Goal: Information Seeking & Learning: Learn about a topic

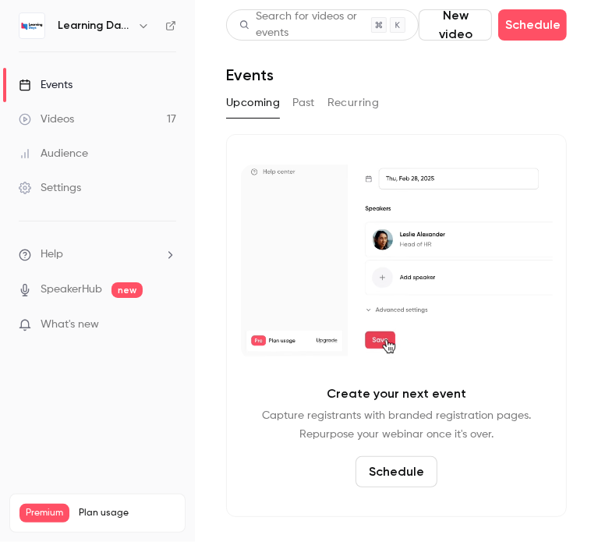
click at [303, 108] on button "Past" at bounding box center [304, 102] width 23 height 25
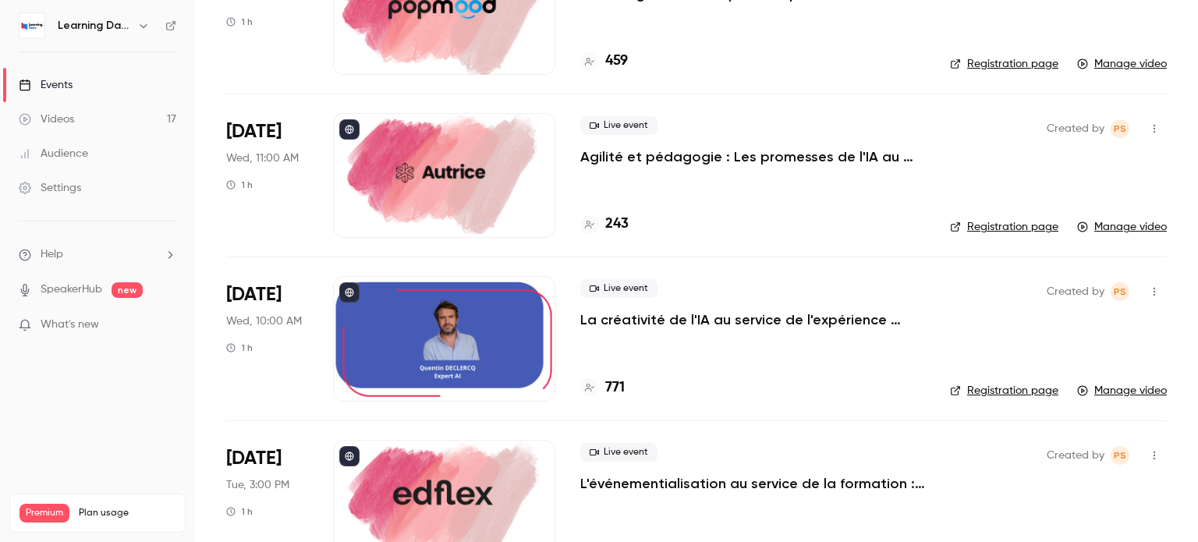
scroll to position [1656, 0]
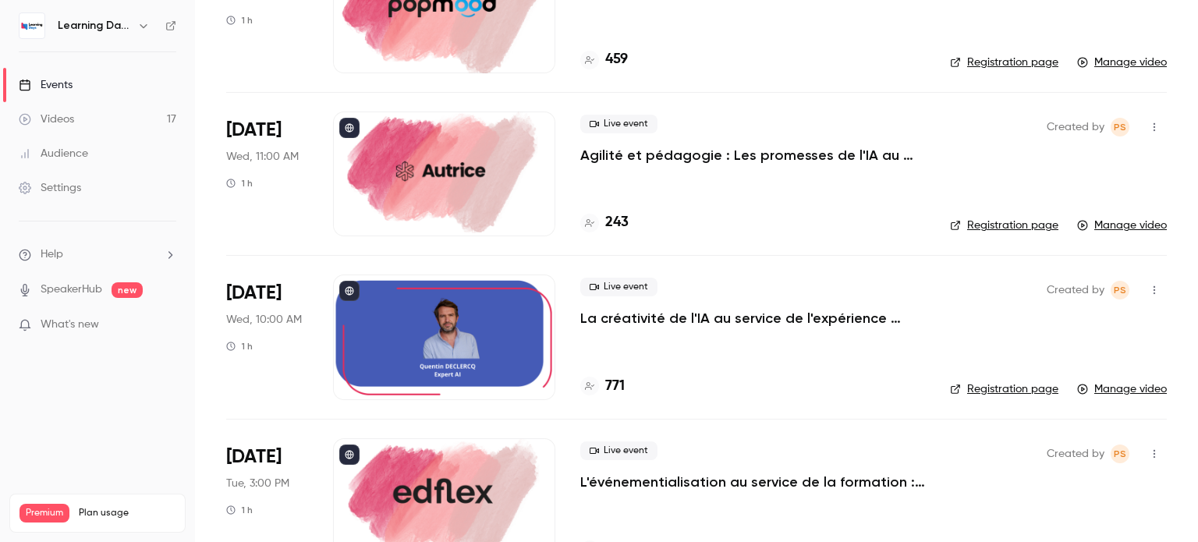
click at [598, 311] on p "La créativité de l'IA au service de l'expérience apprenante." at bounding box center [752, 318] width 345 height 19
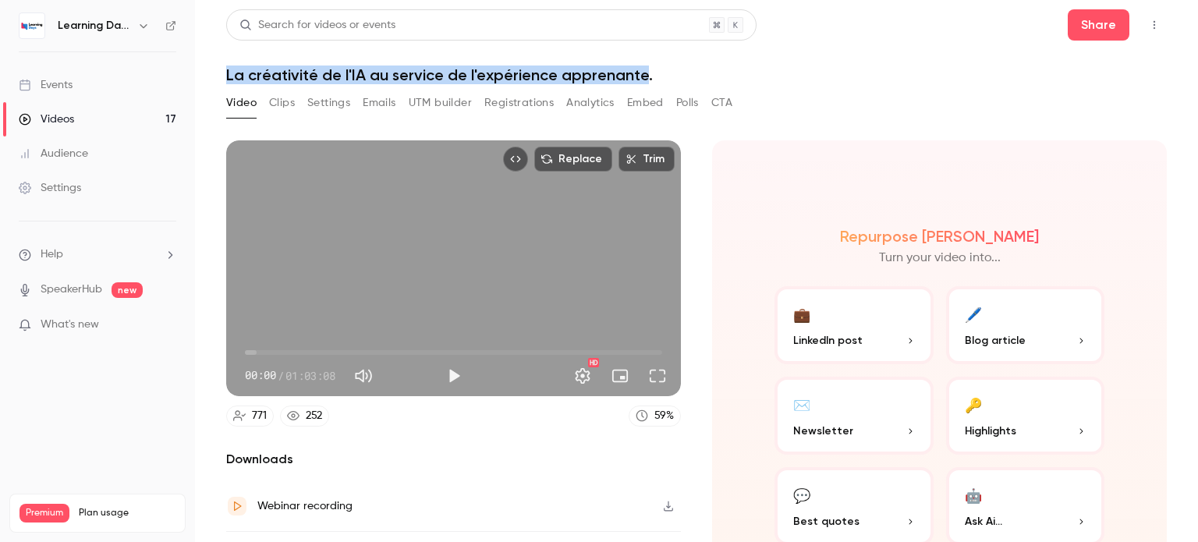
drag, startPoint x: 641, startPoint y: 76, endPoint x: 226, endPoint y: 76, distance: 414.3
click at [226, 76] on h1 "La créativité de l'IA au service de l'expérience apprenante." at bounding box center [696, 75] width 941 height 19
copy h1 "La créativité de l'IA au service de l'expérience apprenante"
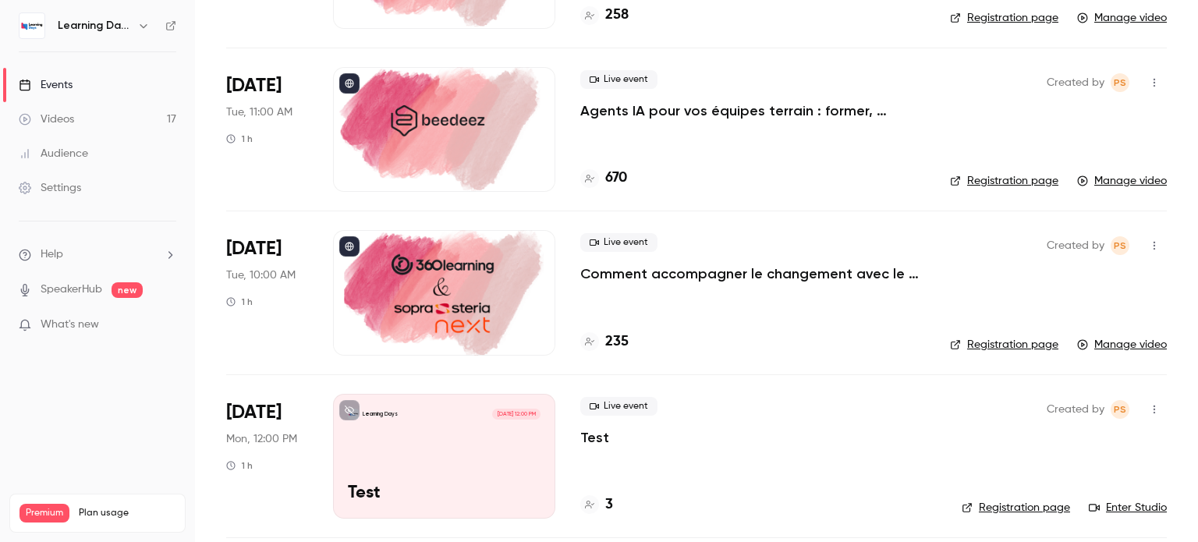
scroll to position [2681, 0]
click at [598, 271] on p "Comment accompagner le changement avec le skills-based learning ?" at bounding box center [752, 273] width 345 height 19
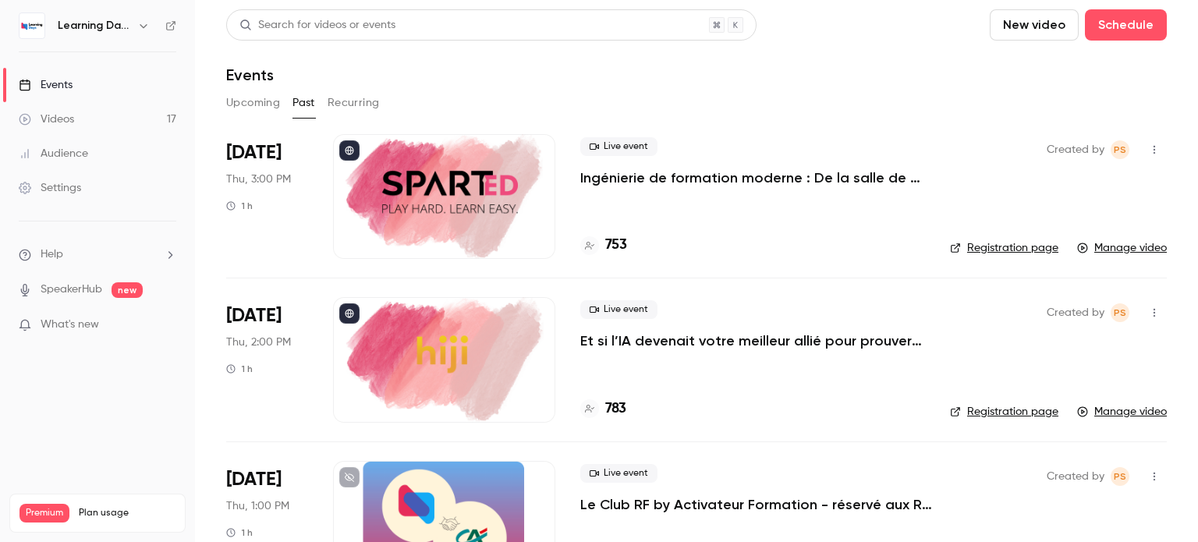
click at [598, 342] on p "Et si l’IA devenait votre meilleur allié pour prouver enfin l’impact de vos for…" at bounding box center [752, 341] width 345 height 19
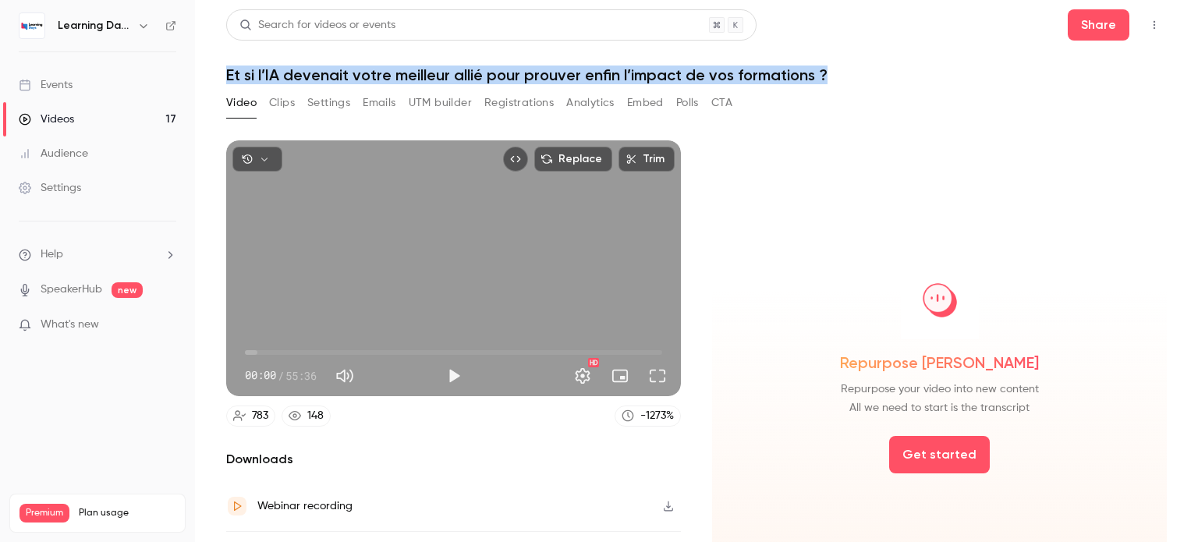
drag, startPoint x: 849, startPoint y: 71, endPoint x: 214, endPoint y: 69, distance: 635.1
click at [214, 69] on main "Search for videos or events Share Et si l’IA devenait votre [PERSON_NAME] pour …" at bounding box center [696, 271] width 1003 height 542
copy h1 "Et si l’IA devenait votre meilleur allié pour prouver enfin l’impact de vos for…"
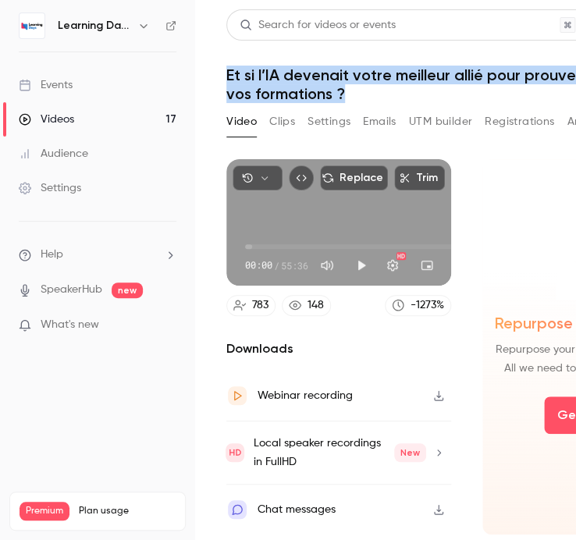
click at [61, 89] on div "Events" at bounding box center [46, 85] width 54 height 16
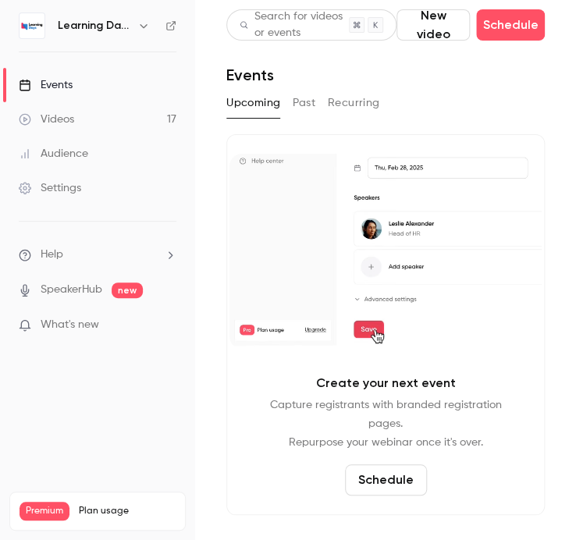
click at [61, 155] on div "Audience" at bounding box center [53, 154] width 69 height 16
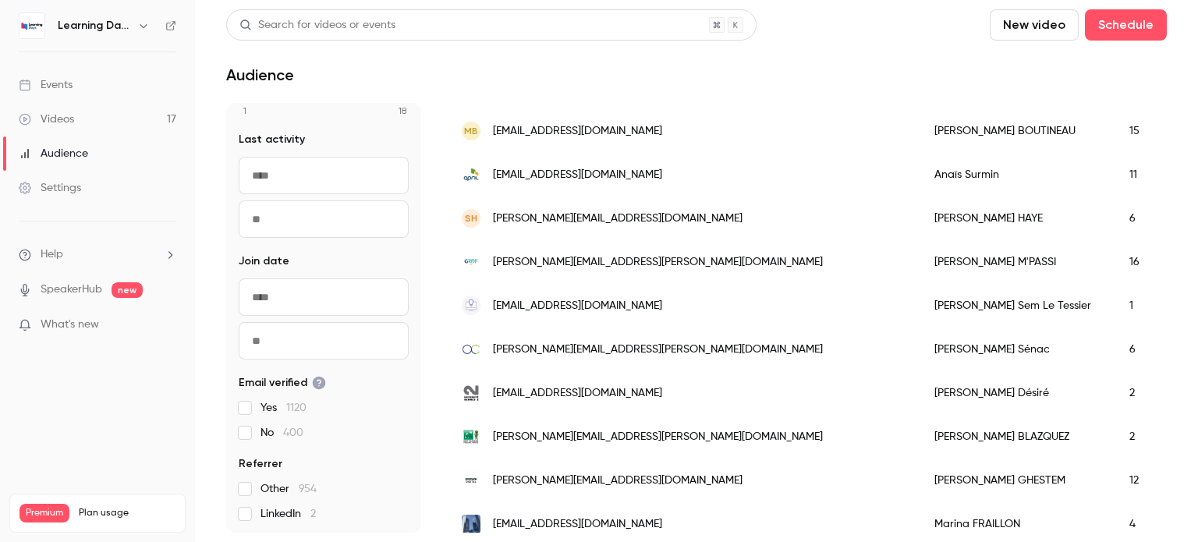
scroll to position [811, 0]
click at [49, 183] on div "Settings" at bounding box center [50, 188] width 62 height 16
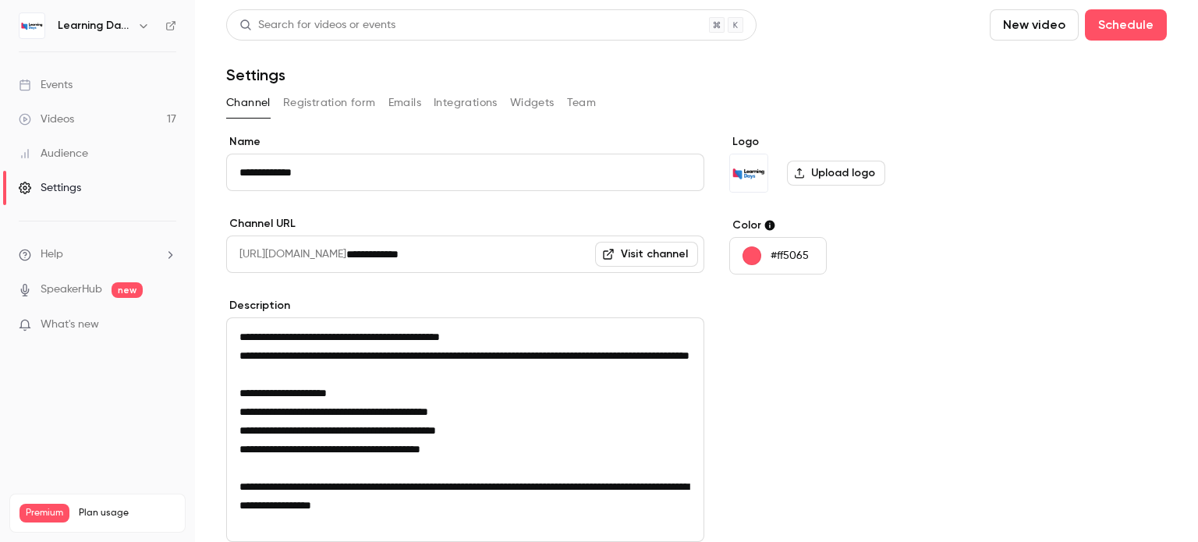
scroll to position [231, 0]
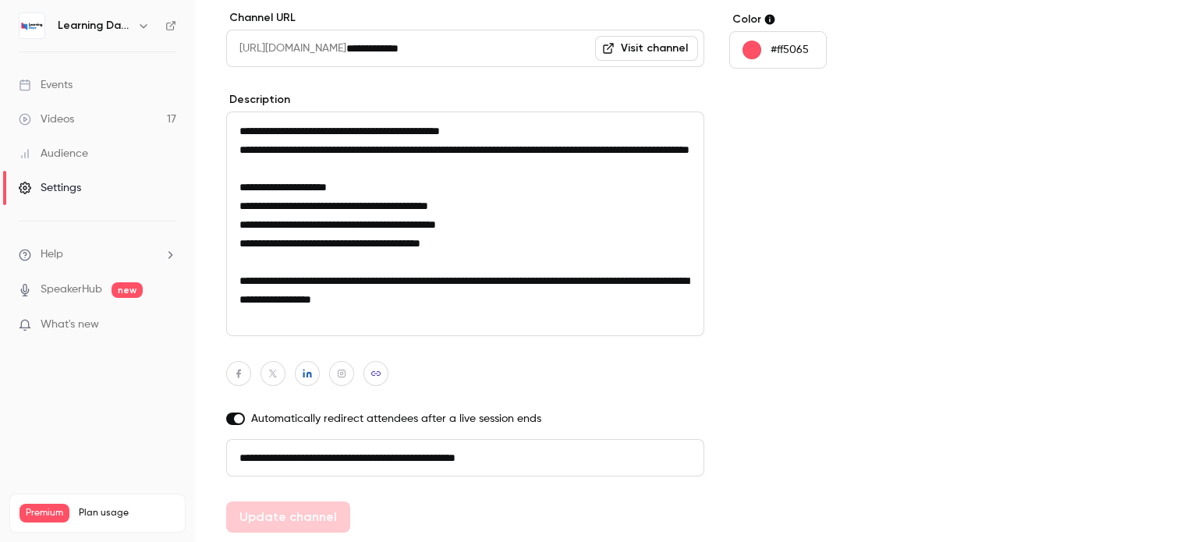
click at [59, 87] on div "Events" at bounding box center [46, 85] width 54 height 16
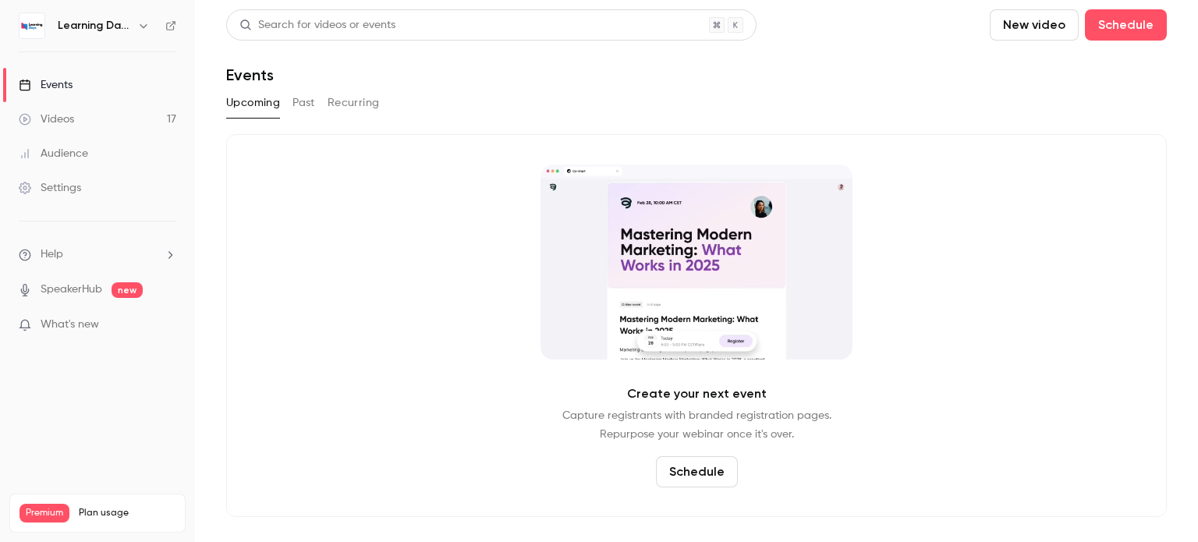
click at [301, 101] on button "Past" at bounding box center [304, 102] width 23 height 25
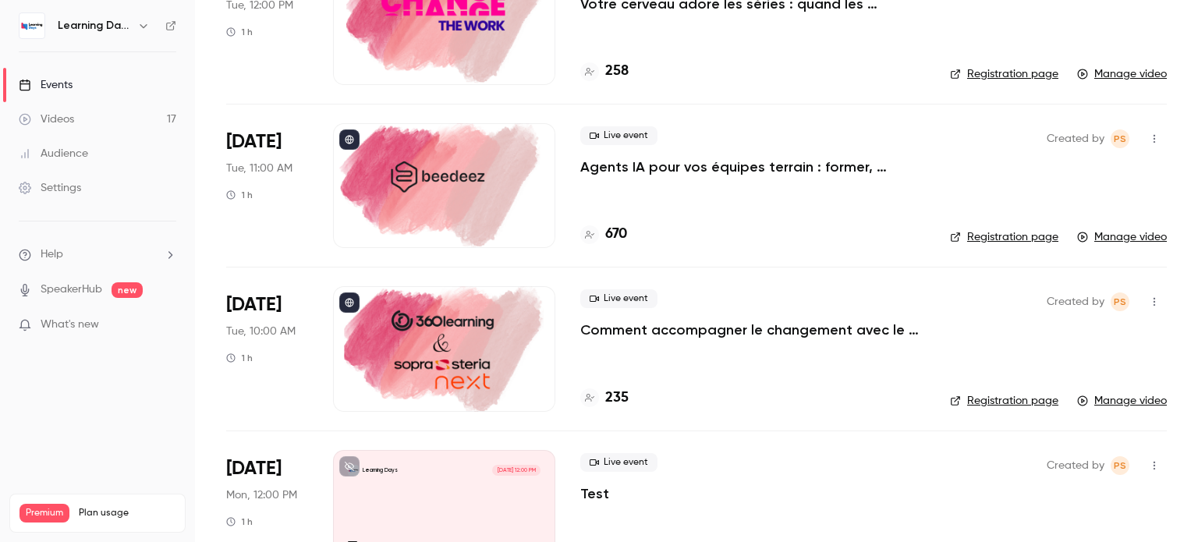
scroll to position [2546, 0]
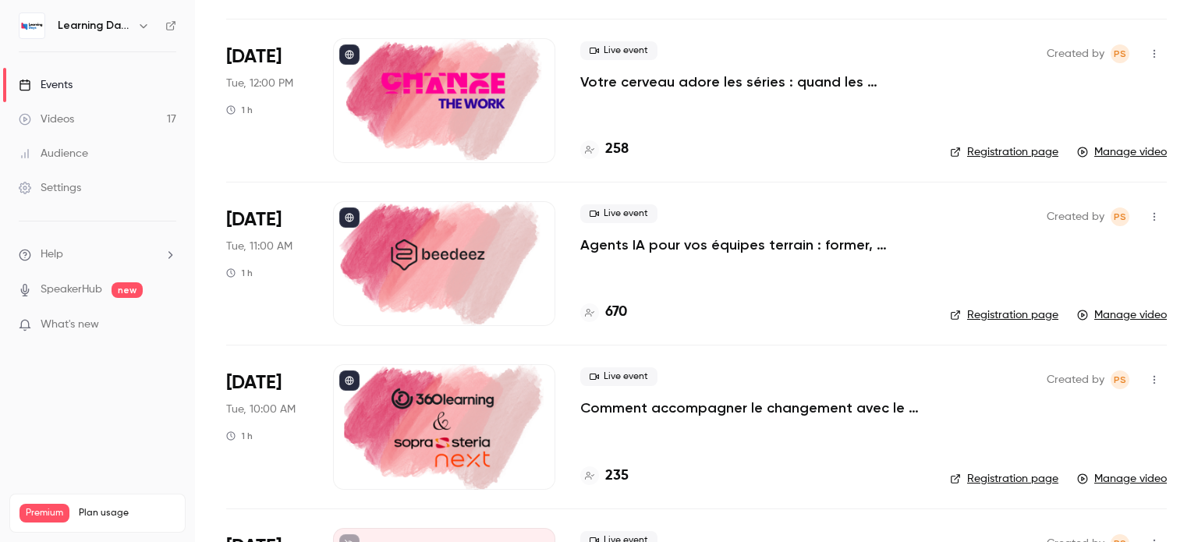
click at [587, 243] on p "Agents IA pour vos équipes terrain : former, accompagner et transformer l’expér…" at bounding box center [752, 245] width 345 height 19
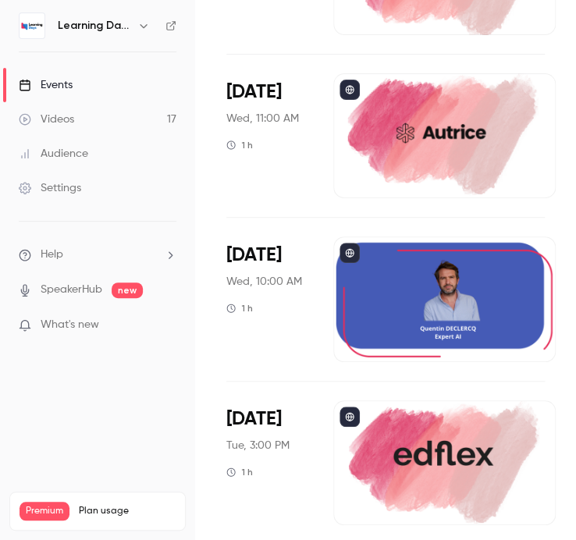
scroll to position [1695, 0]
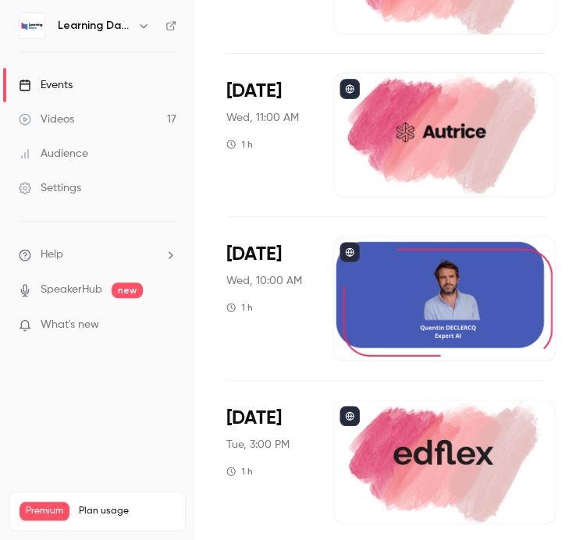
click at [406, 301] on div at bounding box center [444, 298] width 222 height 125
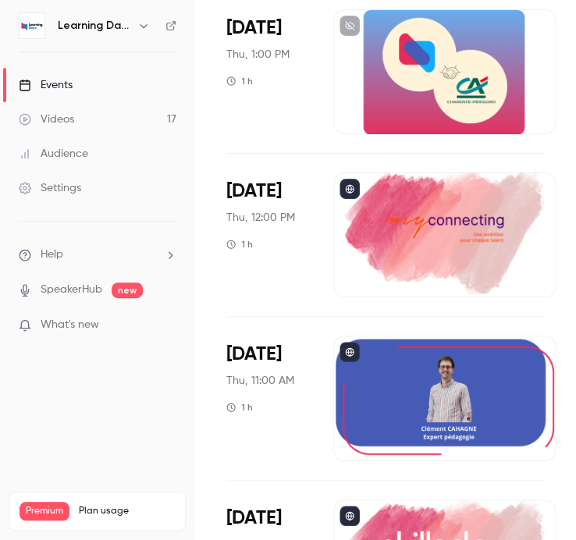
scroll to position [459, 0]
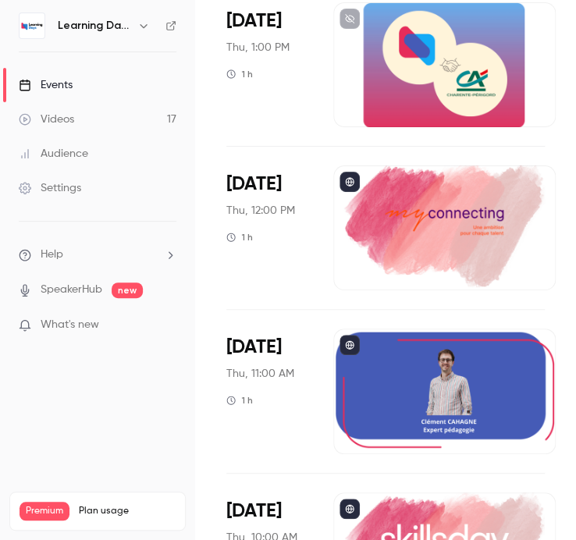
click at [420, 223] on div at bounding box center [444, 227] width 222 height 125
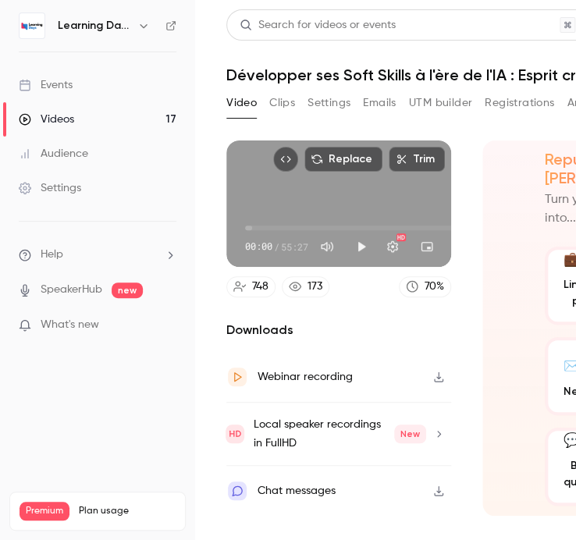
click at [293, 291] on icon at bounding box center [295, 286] width 12 height 9
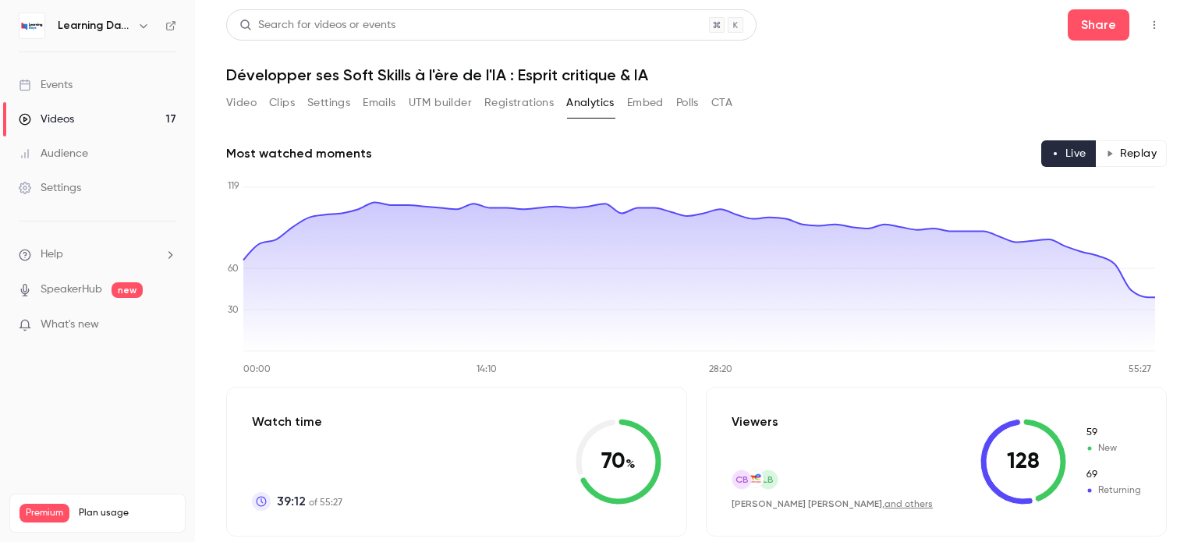
click at [237, 100] on button "Video" at bounding box center [241, 102] width 30 height 25
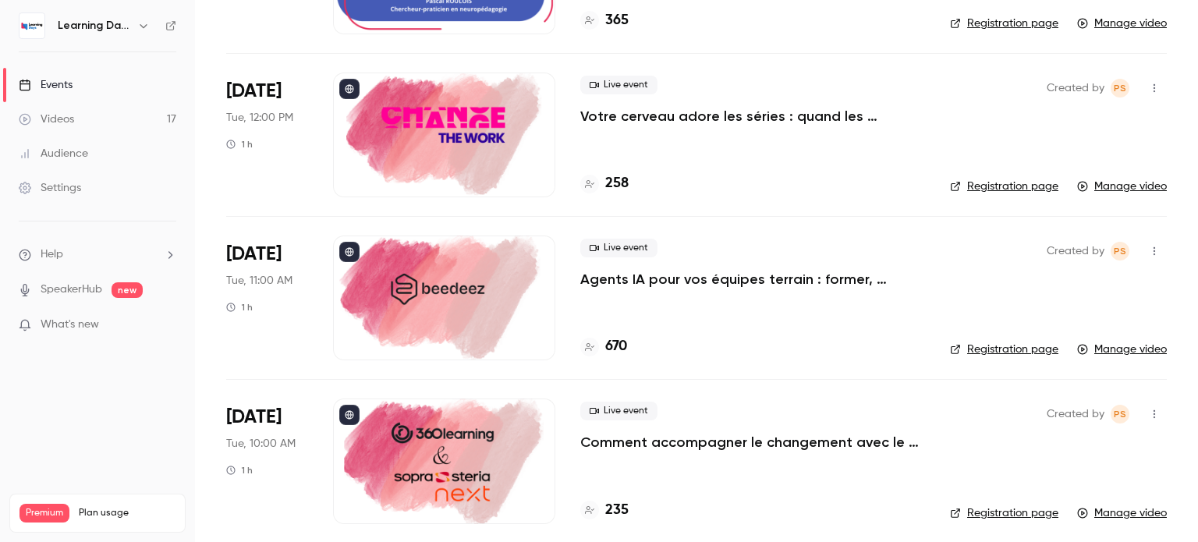
scroll to position [2509, 0]
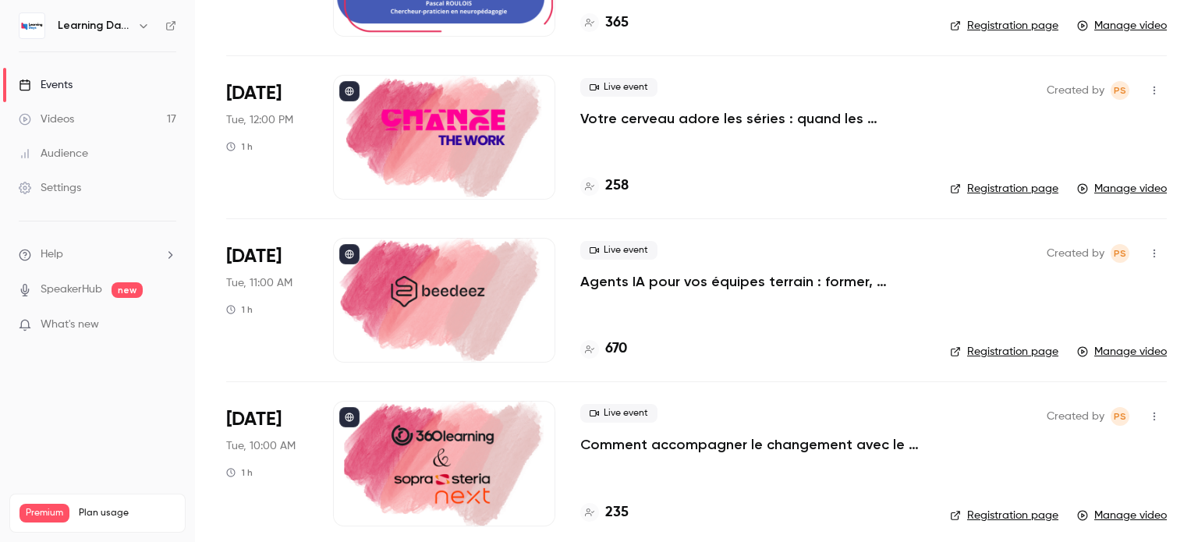
click at [470, 133] on div at bounding box center [444, 137] width 222 height 125
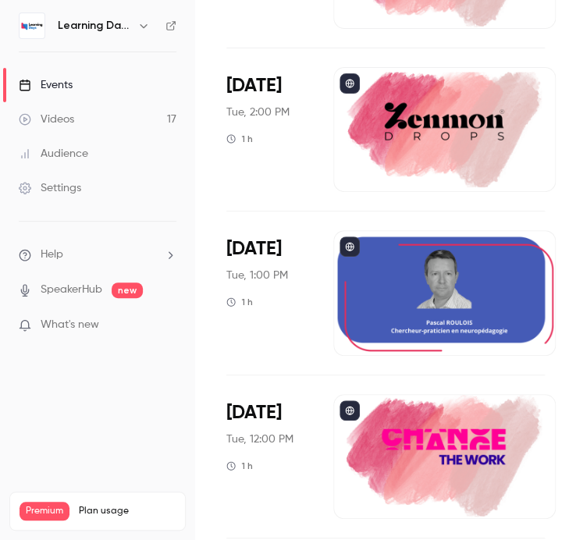
scroll to position [2184, 0]
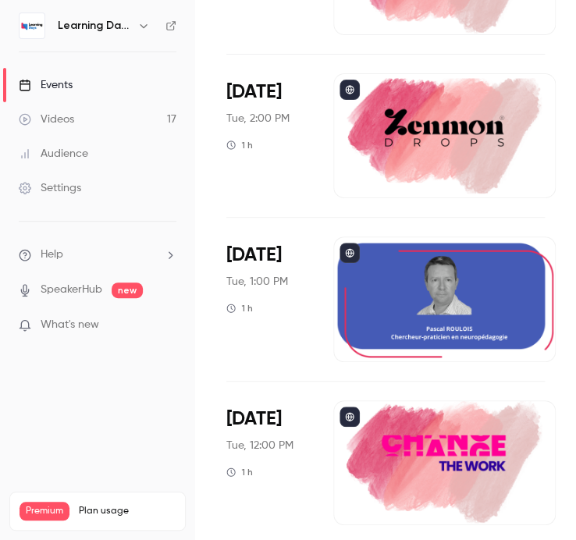
click at [431, 293] on div at bounding box center [444, 298] width 222 height 125
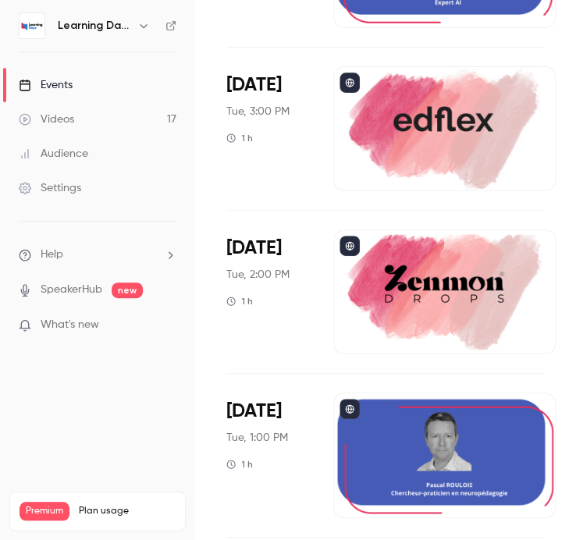
scroll to position [1918, 0]
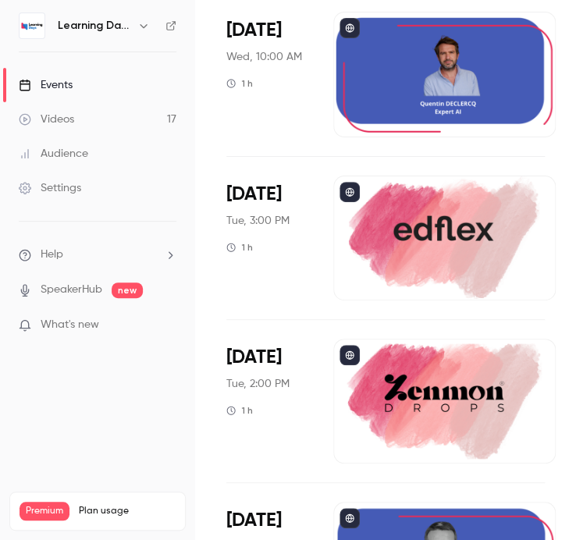
click at [423, 419] on div at bounding box center [444, 401] width 222 height 125
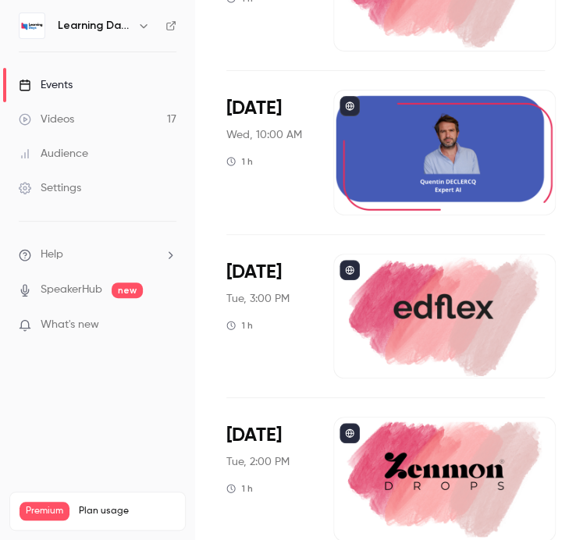
scroll to position [1838, 0]
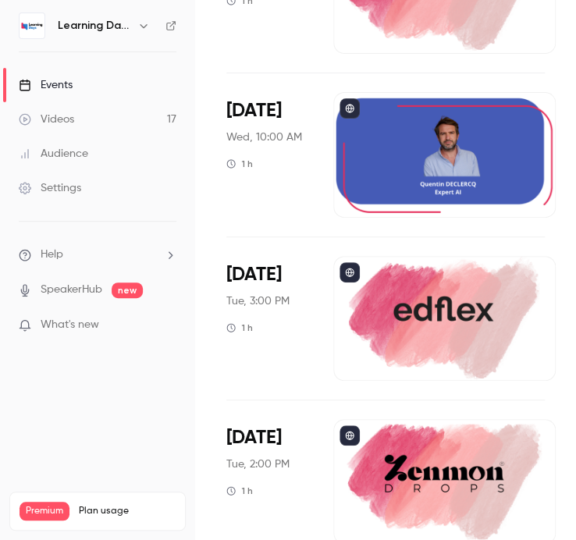
click at [460, 328] on div at bounding box center [444, 318] width 222 height 125
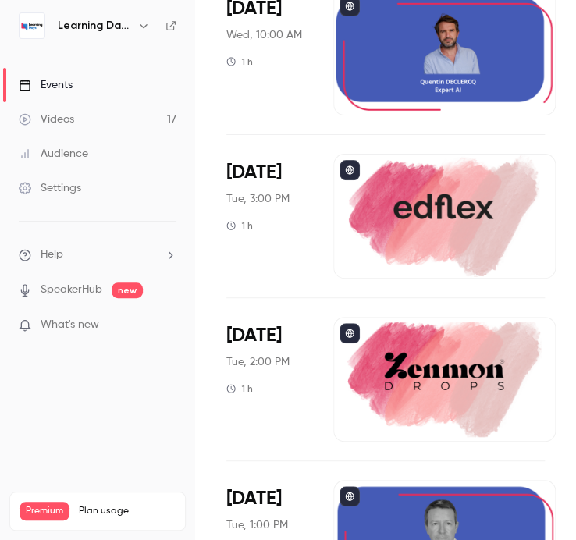
scroll to position [1960, 0]
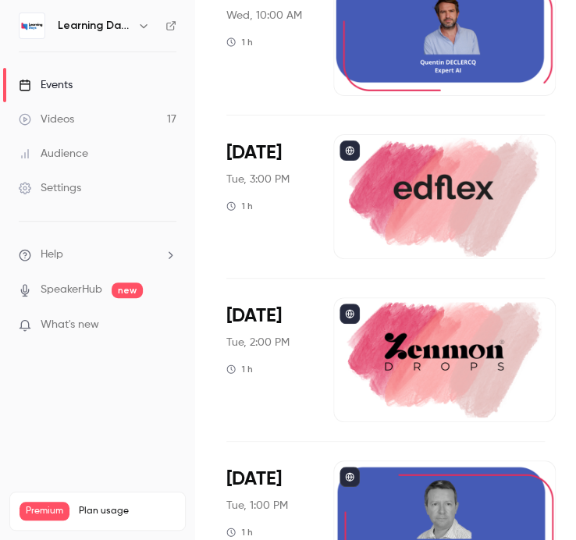
click at [421, 363] on div at bounding box center [444, 359] width 222 height 125
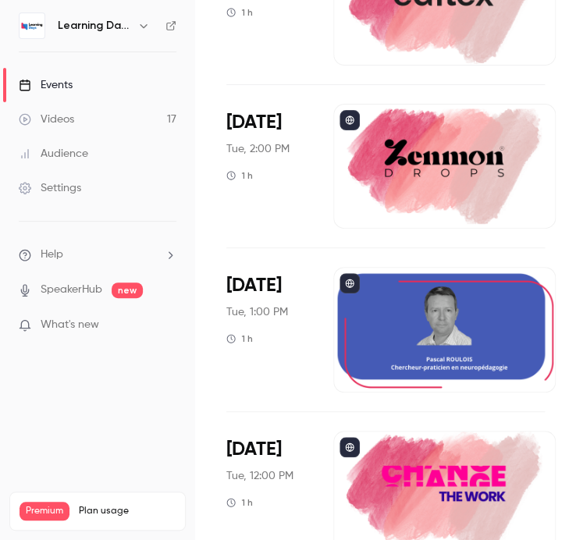
scroll to position [2153, 0]
click at [382, 351] on div at bounding box center [444, 329] width 222 height 125
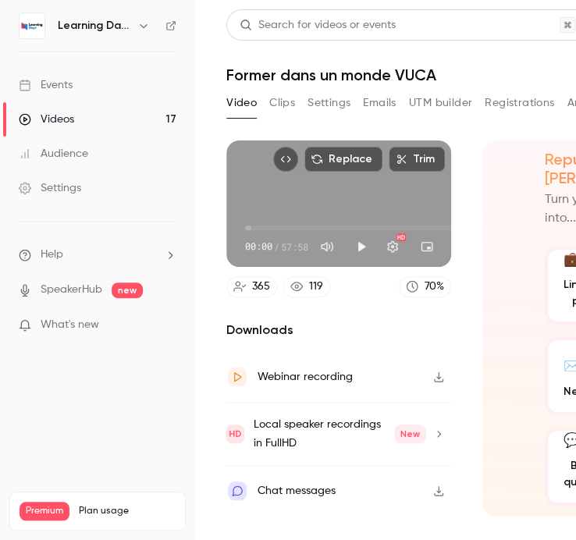
click at [314, 291] on div "119" at bounding box center [316, 287] width 14 height 16
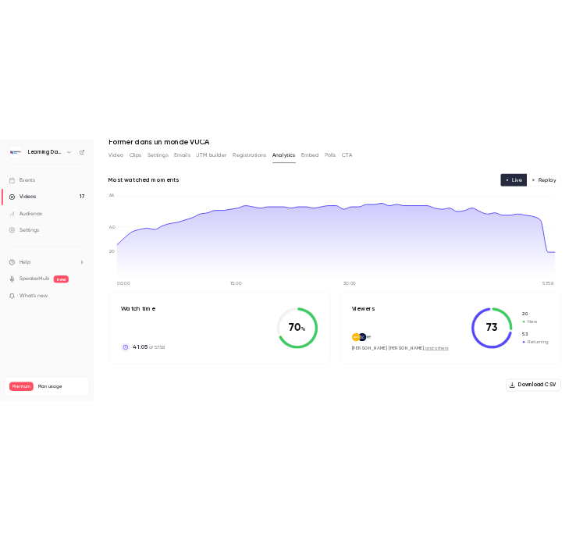
scroll to position [69, 0]
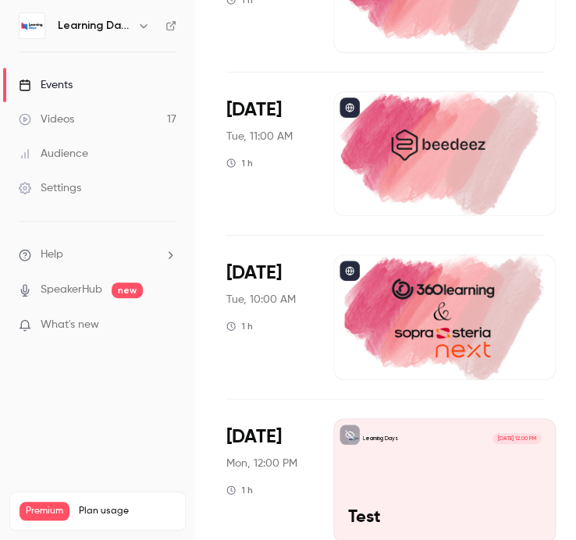
scroll to position [2762, 0]
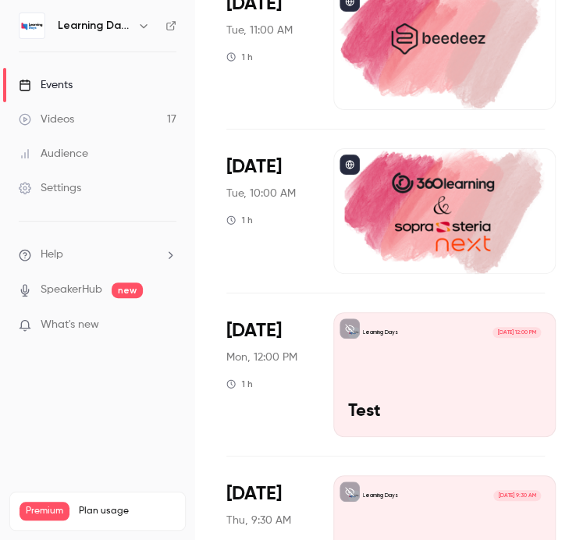
click at [399, 223] on div at bounding box center [444, 210] width 222 height 125
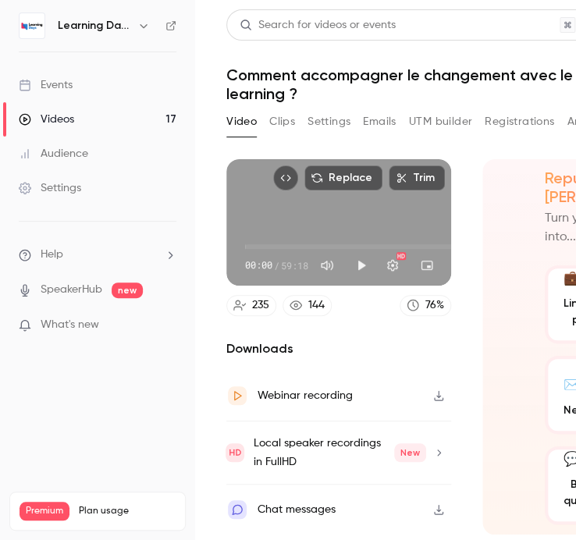
click at [318, 307] on div "144" at bounding box center [316, 305] width 16 height 16
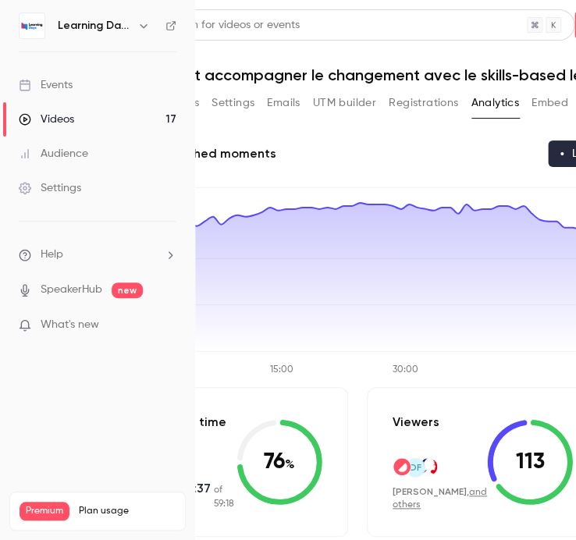
scroll to position [0, 97]
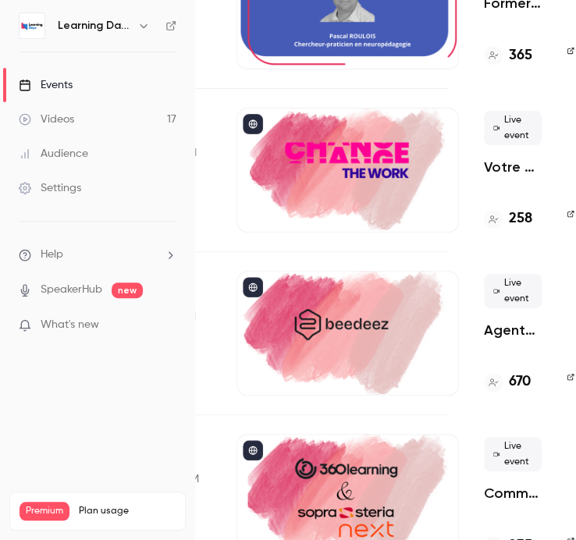
click at [365, 307] on div at bounding box center [347, 333] width 222 height 125
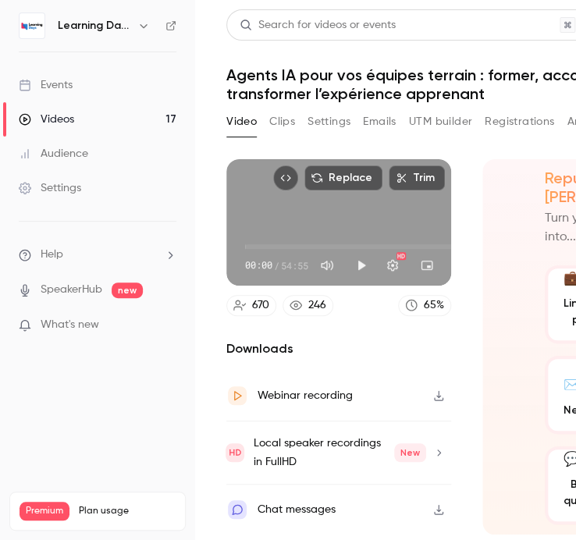
click at [330, 308] on link "246" at bounding box center [307, 305] width 51 height 21
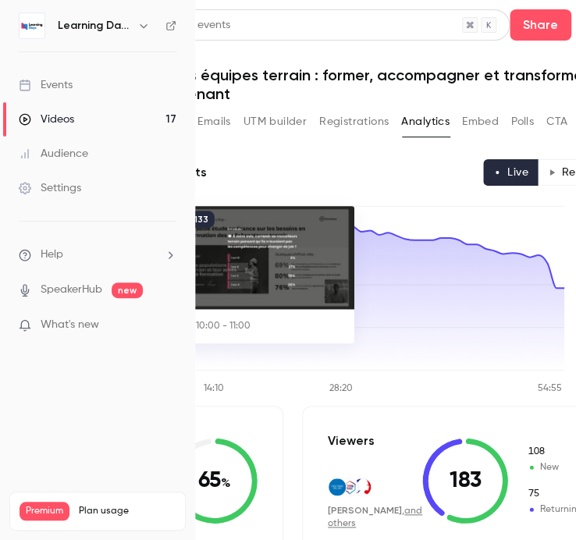
scroll to position [0, 165]
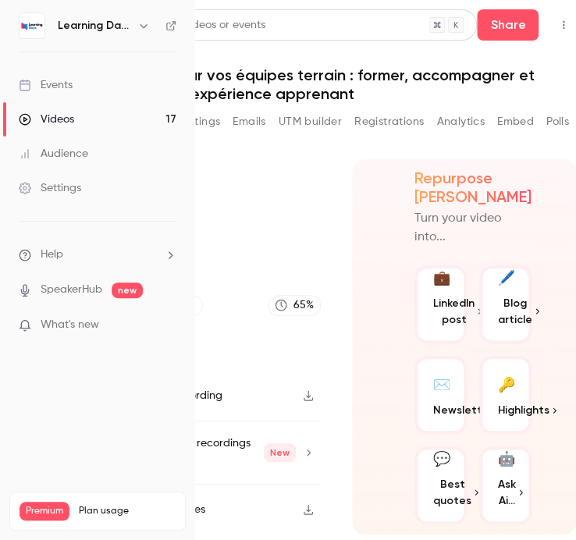
scroll to position [0, 145]
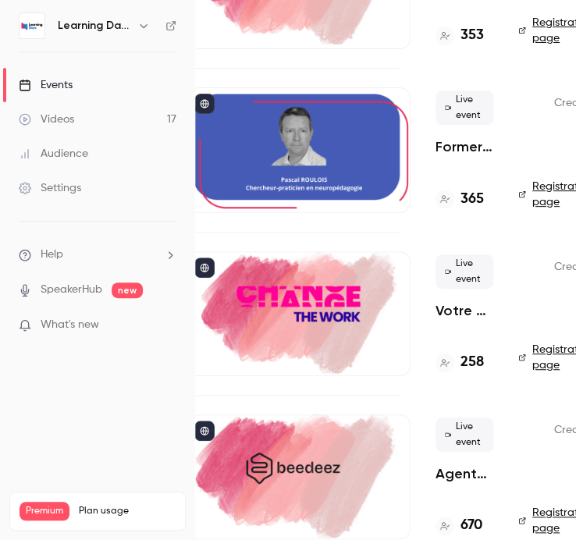
scroll to position [2331, 145]
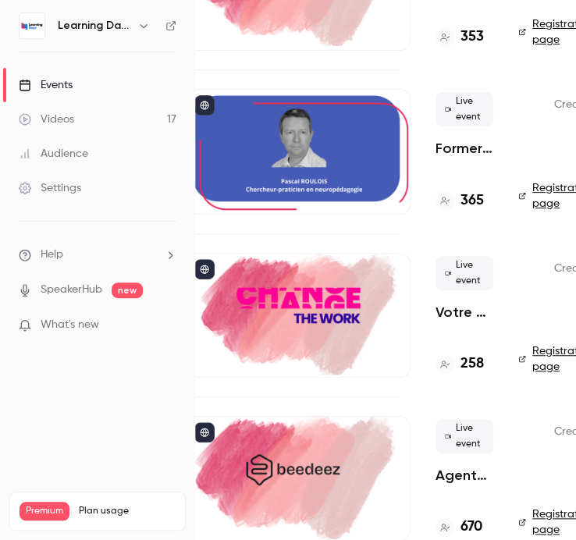
click at [323, 292] on div at bounding box center [299, 315] width 222 height 125
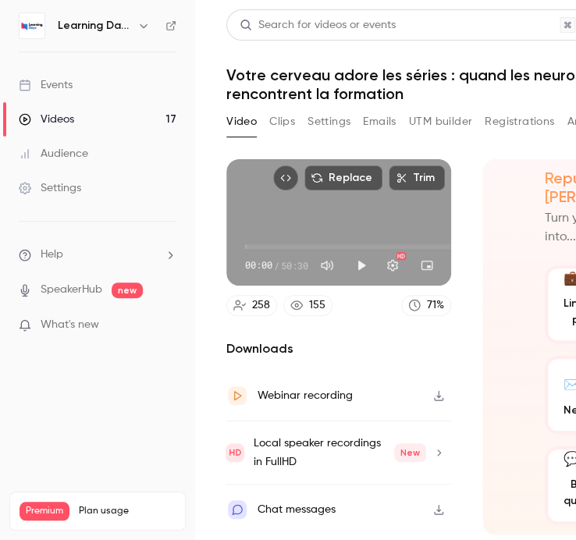
click at [309, 309] on div "155" at bounding box center [317, 305] width 16 height 16
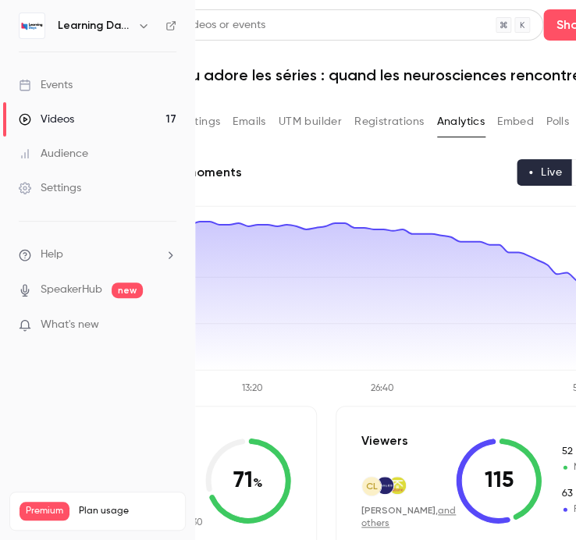
scroll to position [0, 131]
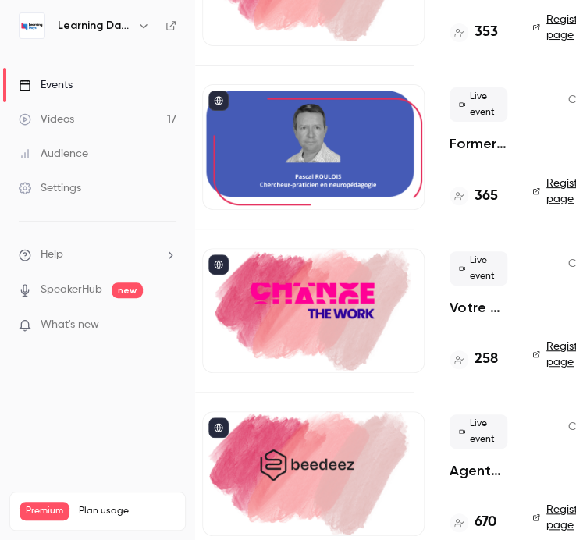
scroll to position [2337, 131]
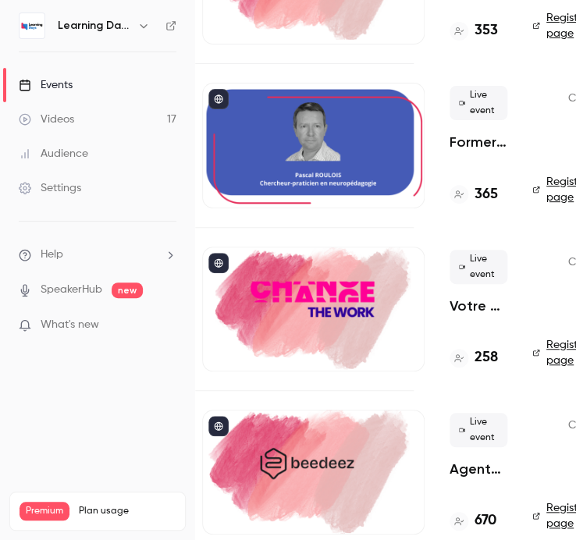
click at [323, 155] on div at bounding box center [313, 145] width 222 height 125
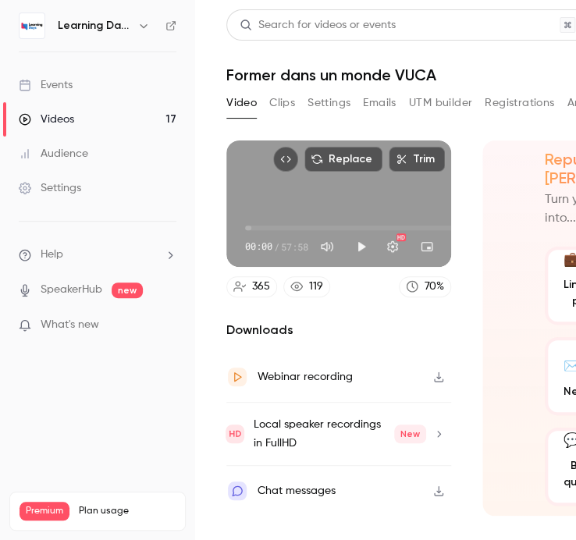
click at [296, 293] on icon at bounding box center [296, 286] width 12 height 12
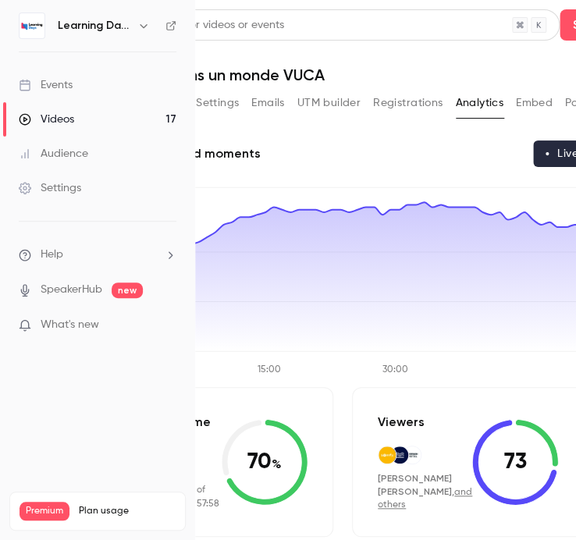
scroll to position [0, 112]
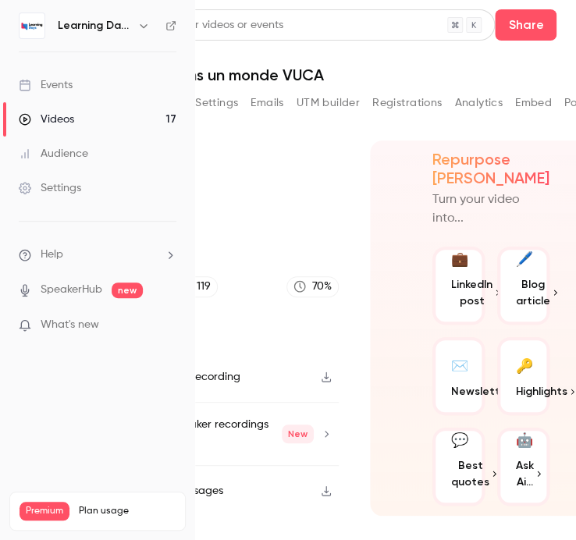
scroll to position [0, 112]
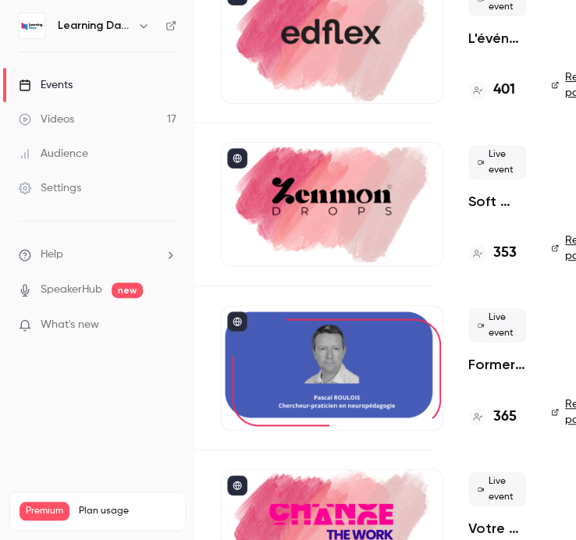
scroll to position [2014, 112]
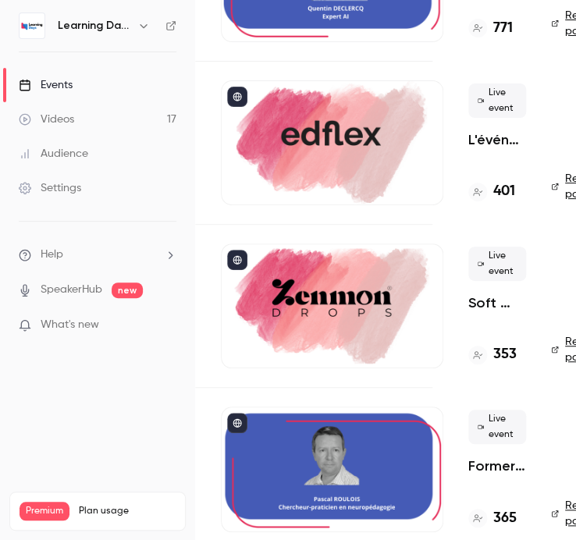
click at [293, 283] on div at bounding box center [332, 305] width 222 height 125
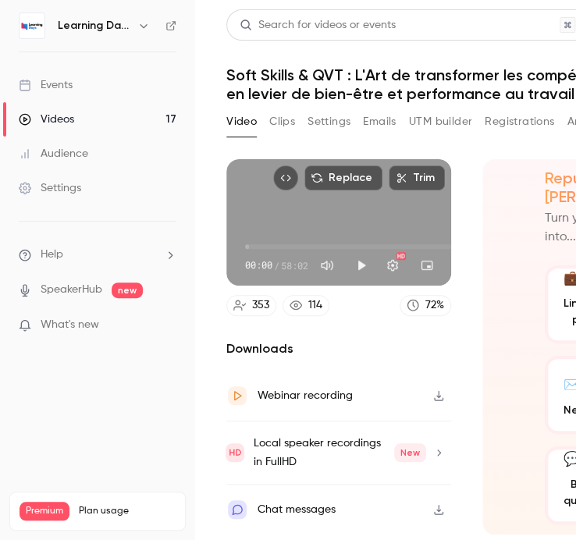
click at [311, 306] on div "114" at bounding box center [315, 305] width 14 height 16
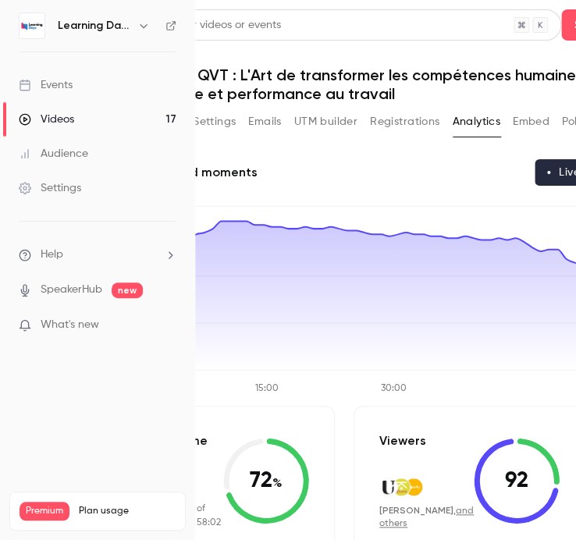
scroll to position [0, 115]
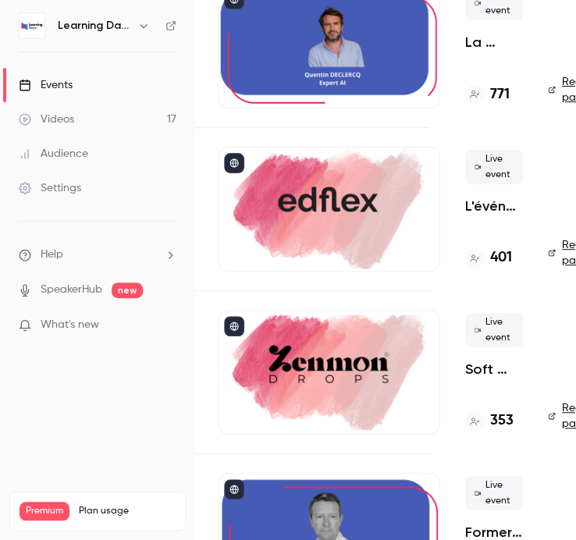
click at [319, 189] on div at bounding box center [329, 209] width 222 height 125
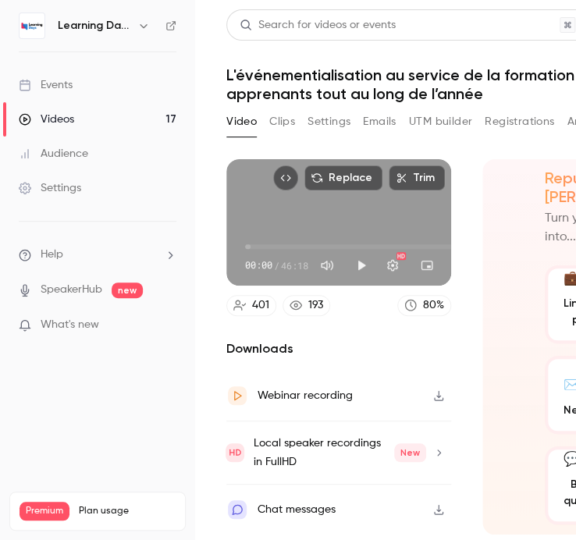
click at [315, 307] on div "193" at bounding box center [315, 305] width 15 height 16
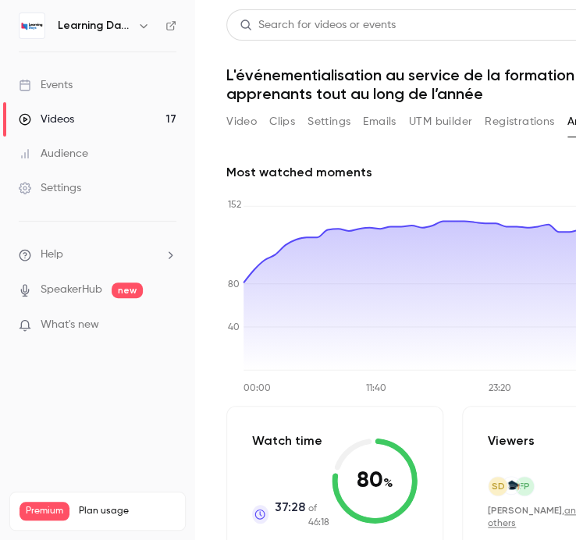
scroll to position [0, 165]
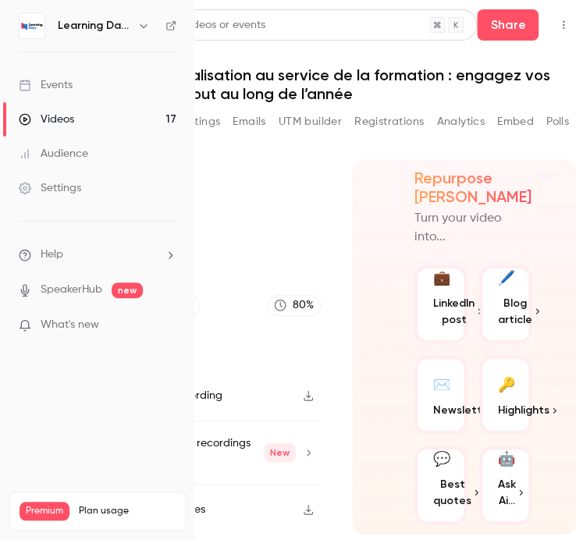
scroll to position [0, 145]
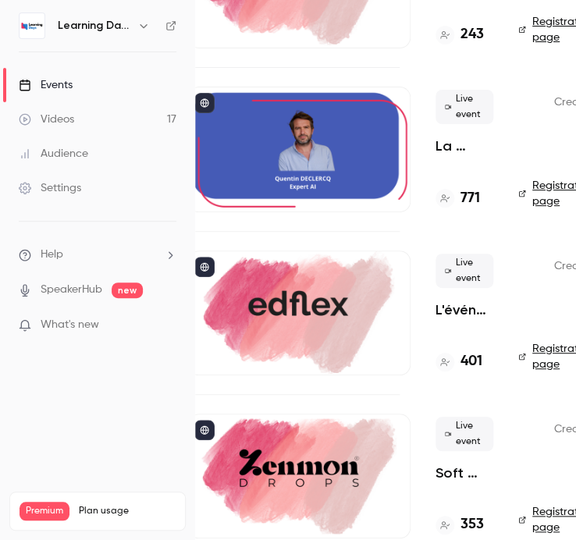
scroll to position [1844, 145]
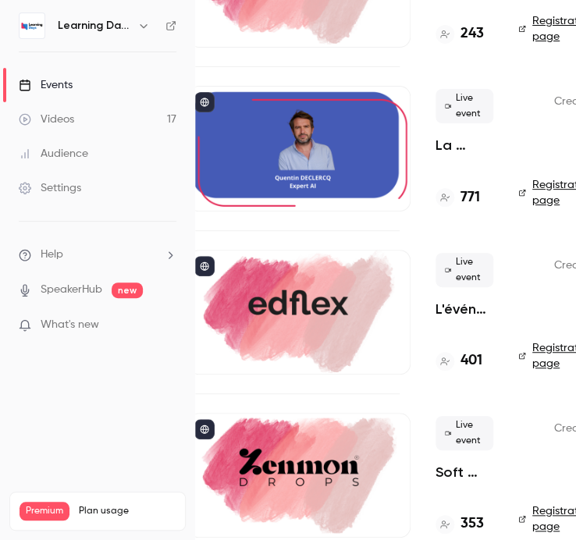
click at [306, 144] on div at bounding box center [299, 148] width 222 height 125
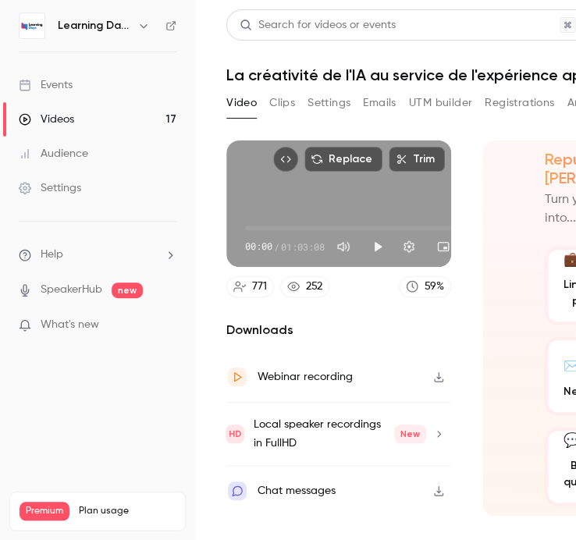
click at [314, 289] on div "252" at bounding box center [314, 287] width 16 height 16
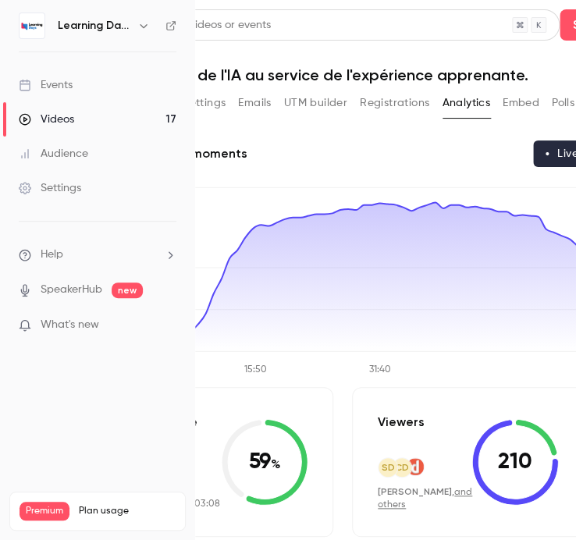
scroll to position [0, 127]
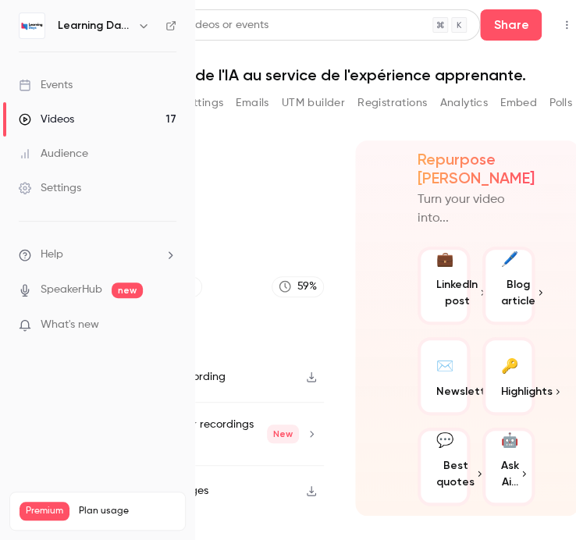
scroll to position [0, 127]
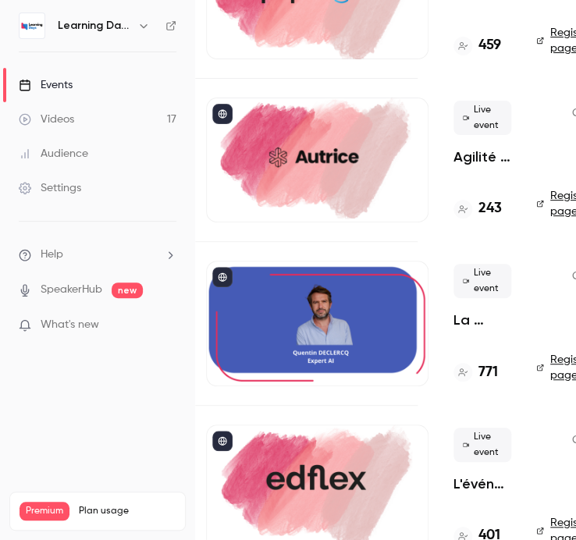
click at [320, 173] on div at bounding box center [317, 160] width 222 height 125
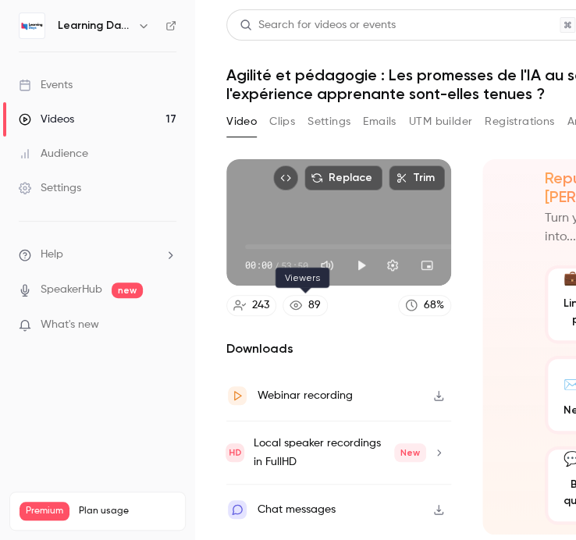
click at [298, 311] on icon at bounding box center [295, 305] width 12 height 12
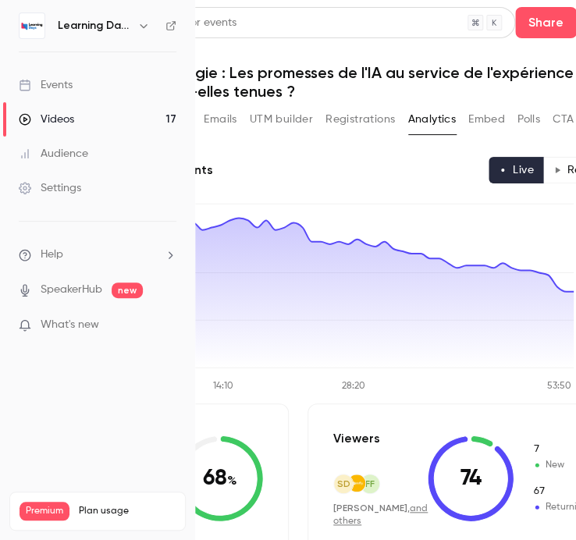
scroll to position [3, 159]
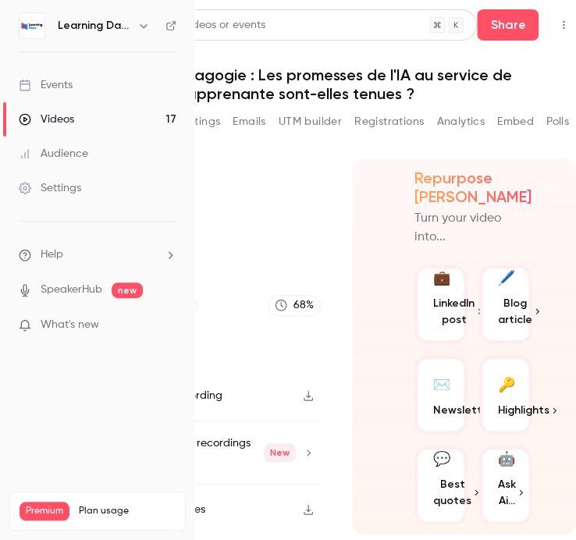
scroll to position [3, 145]
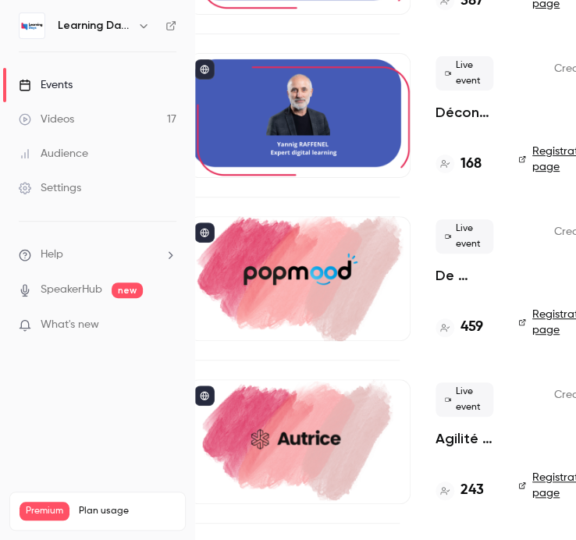
click at [280, 243] on div at bounding box center [299, 278] width 222 height 125
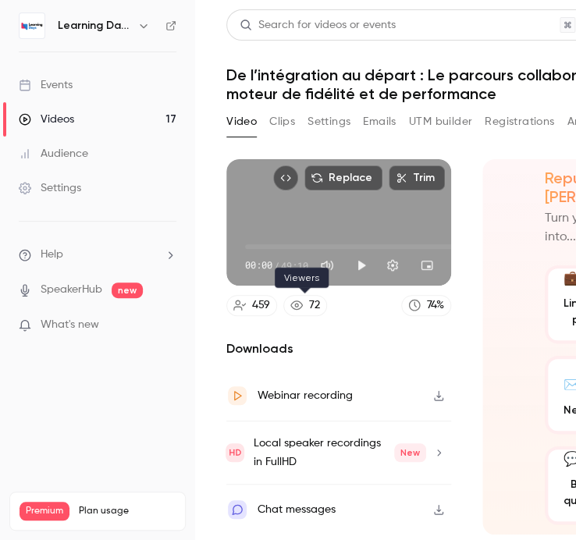
click at [309, 311] on div "72" at bounding box center [314, 305] width 11 height 16
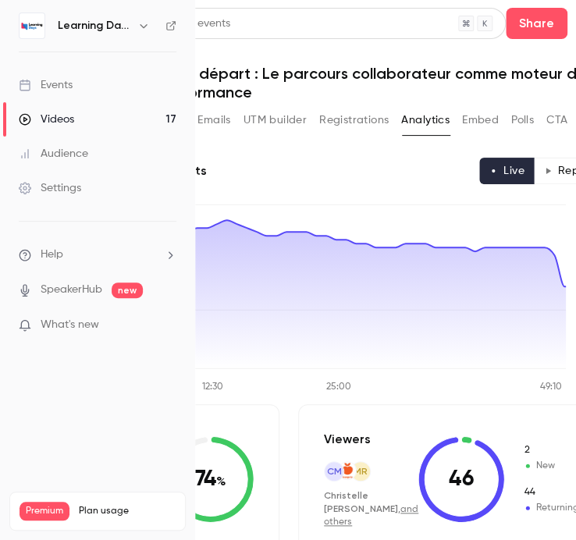
scroll to position [0, 165]
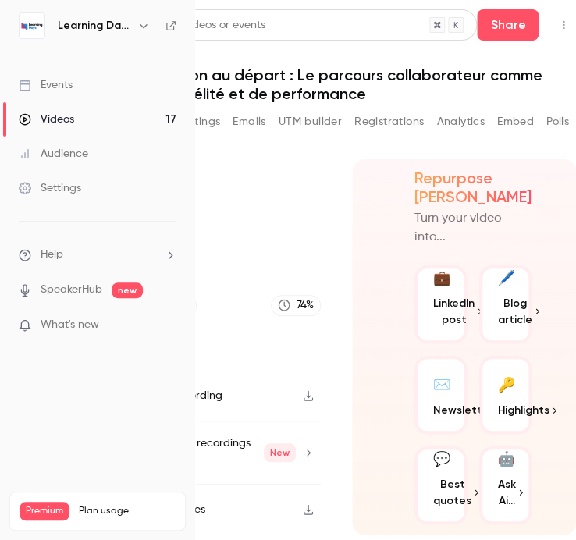
scroll to position [0, 145]
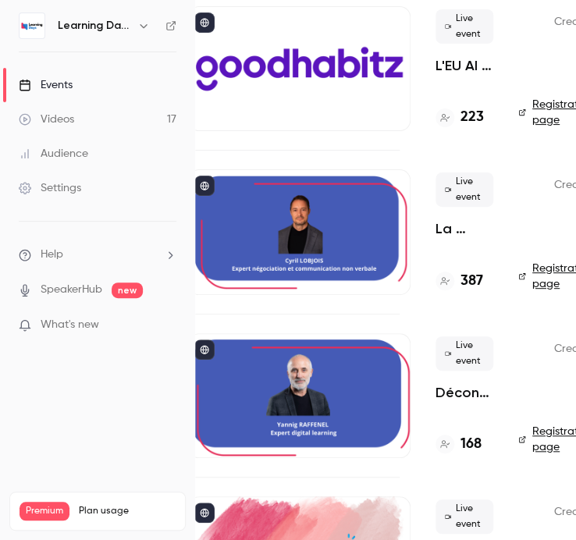
click at [316, 408] on div at bounding box center [299, 395] width 222 height 125
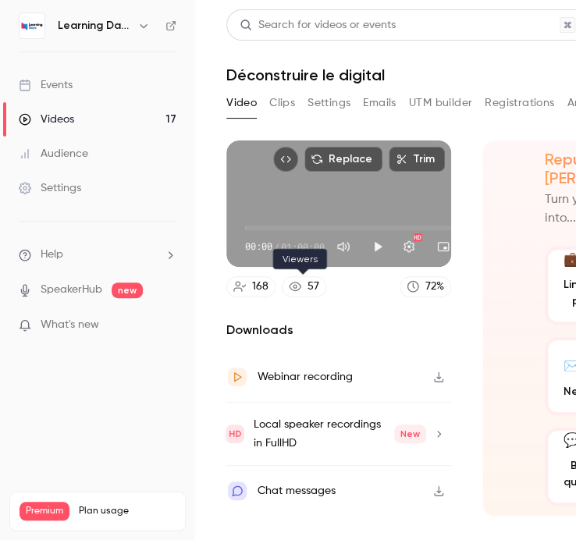
click at [294, 286] on icon at bounding box center [295, 286] width 12 height 12
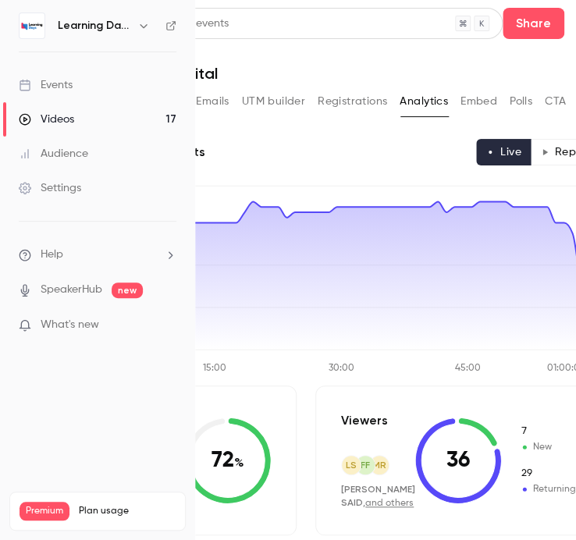
scroll to position [2, 168]
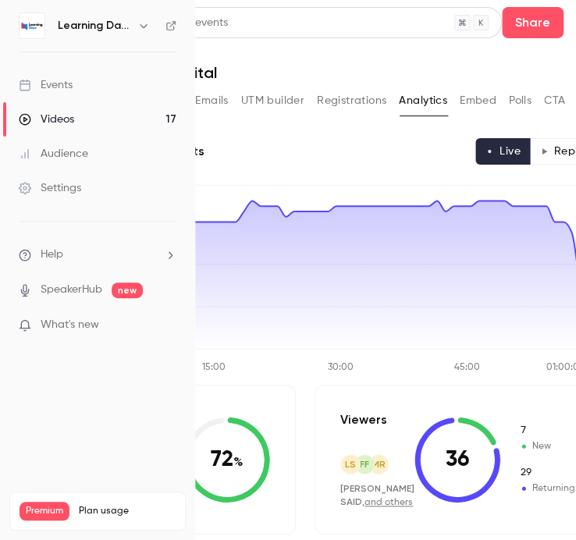
scroll to position [0, 133]
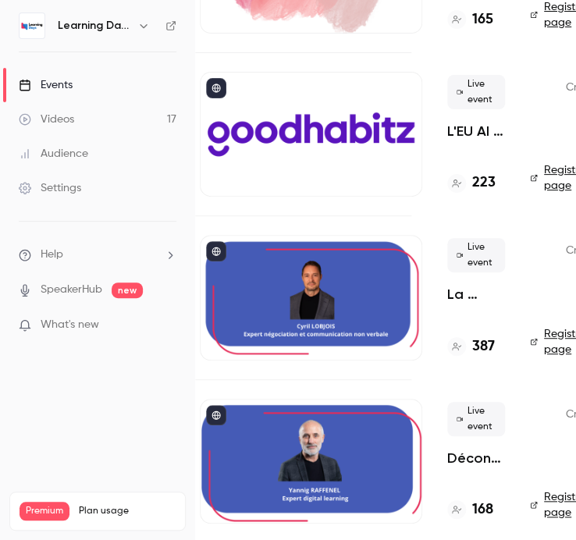
click at [339, 312] on div at bounding box center [311, 297] width 222 height 125
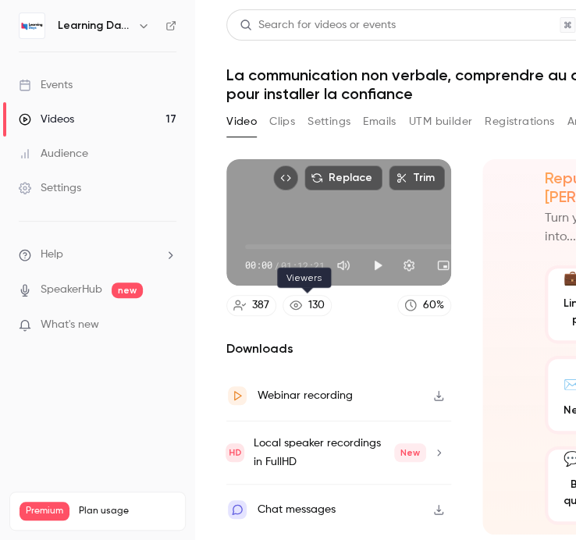
click at [312, 307] on div "130" at bounding box center [316, 305] width 16 height 16
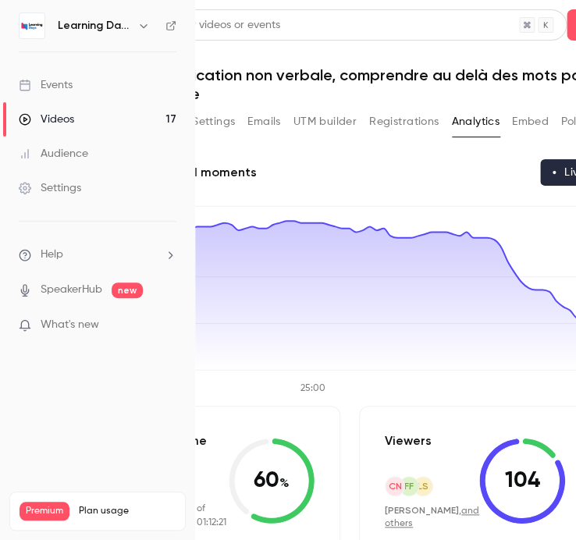
scroll to position [0, 117]
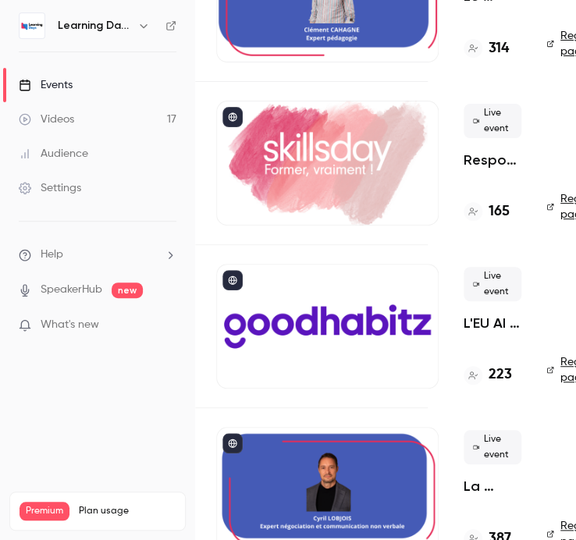
click at [346, 306] on div at bounding box center [327, 326] width 222 height 125
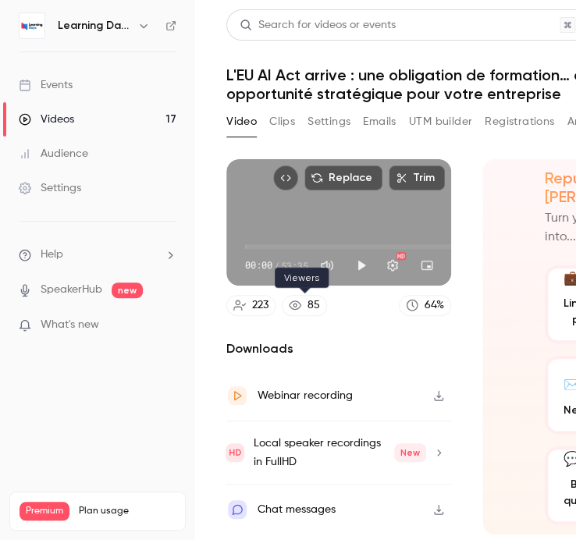
click at [296, 304] on icon at bounding box center [295, 304] width 12 height 9
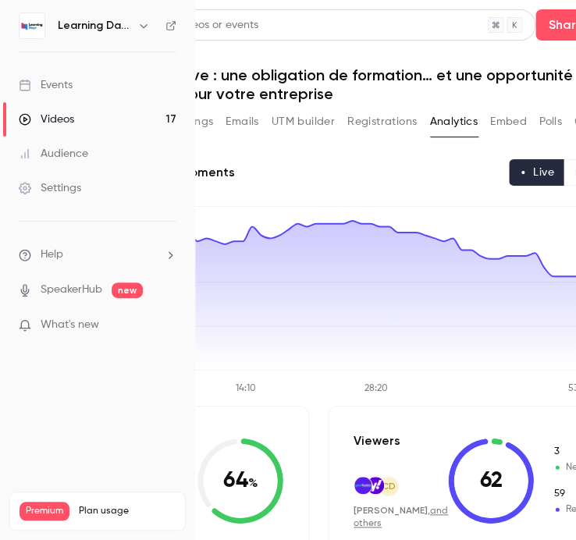
scroll to position [0, 140]
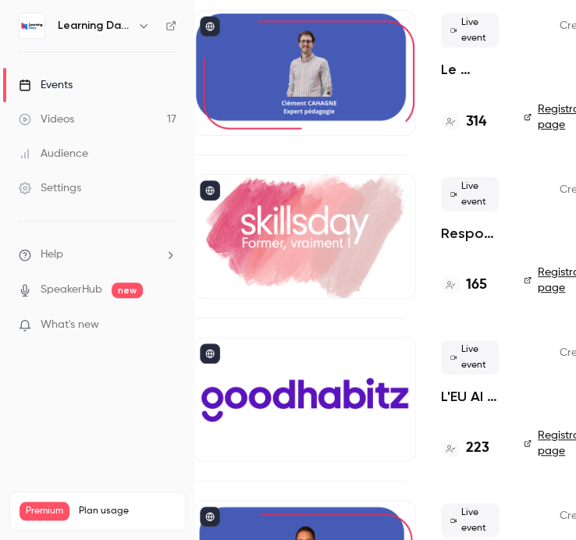
scroll to position [768, 140]
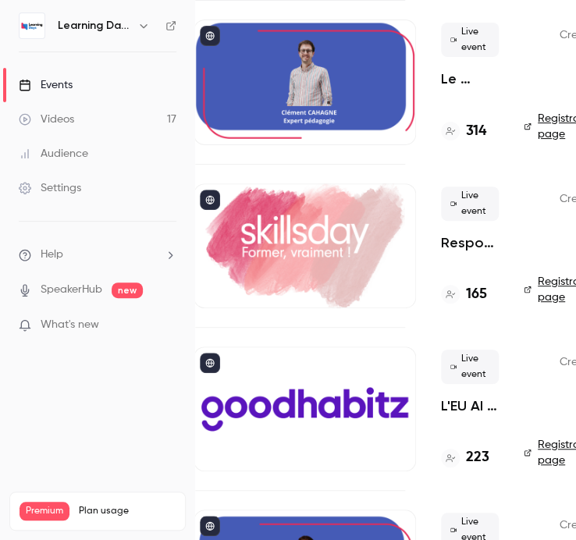
drag, startPoint x: 284, startPoint y: 252, endPoint x: 284, endPoint y: 232, distance: 20.3
click at [284, 232] on div at bounding box center [304, 245] width 222 height 125
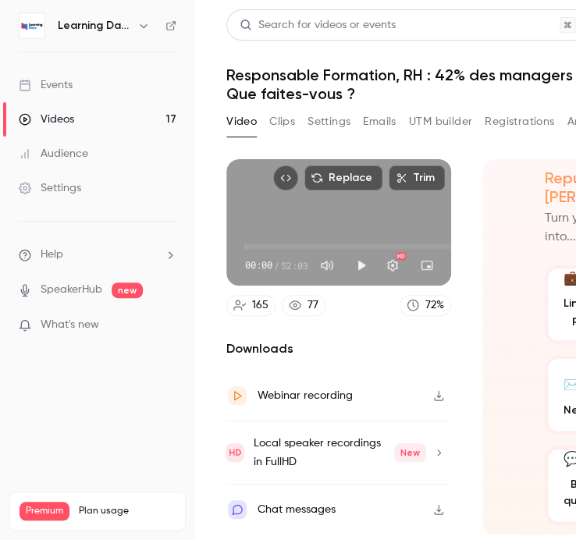
click at [299, 310] on icon at bounding box center [295, 305] width 12 height 12
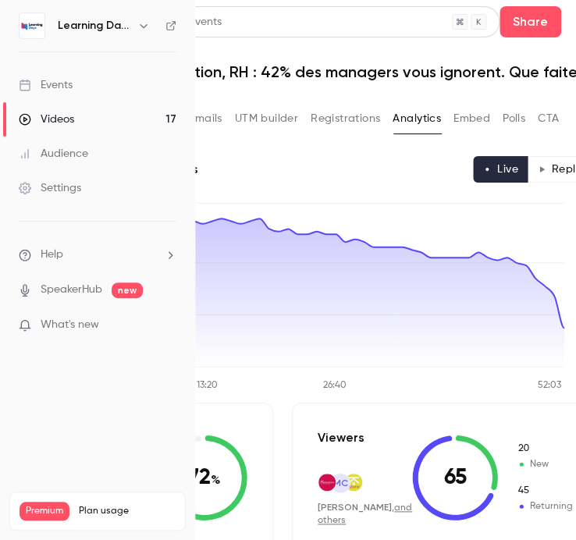
scroll to position [5, 174]
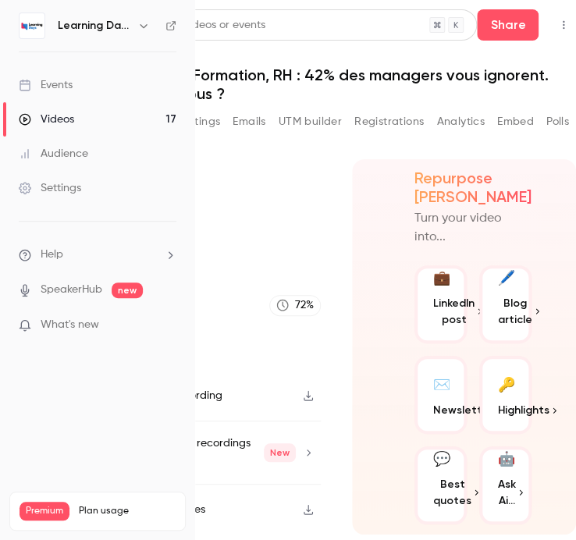
scroll to position [5, 145]
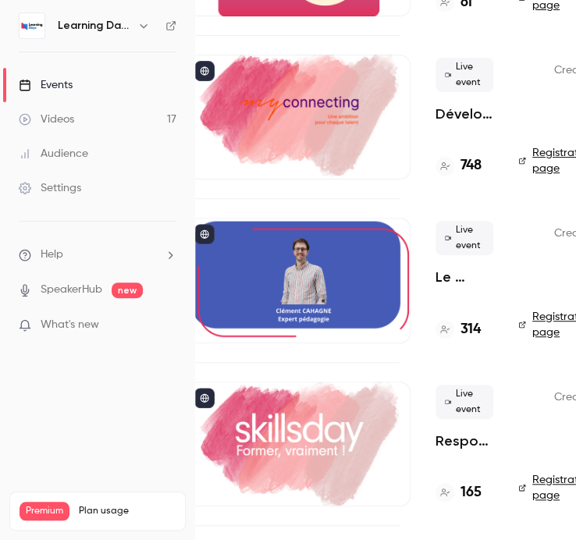
click at [323, 291] on div at bounding box center [299, 280] width 222 height 125
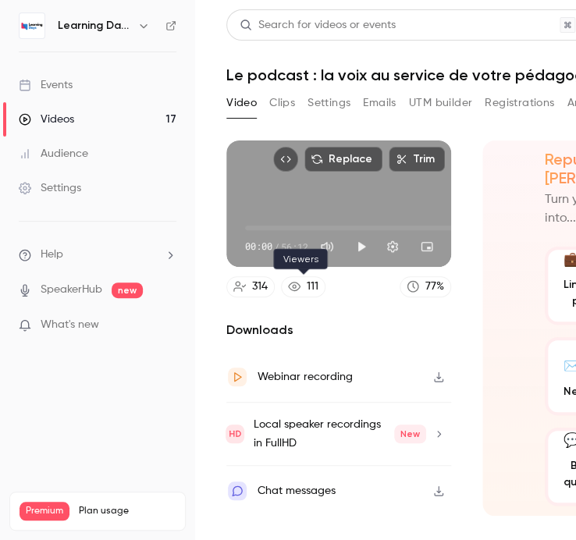
click at [309, 287] on div "111" at bounding box center [313, 287] width 12 height 16
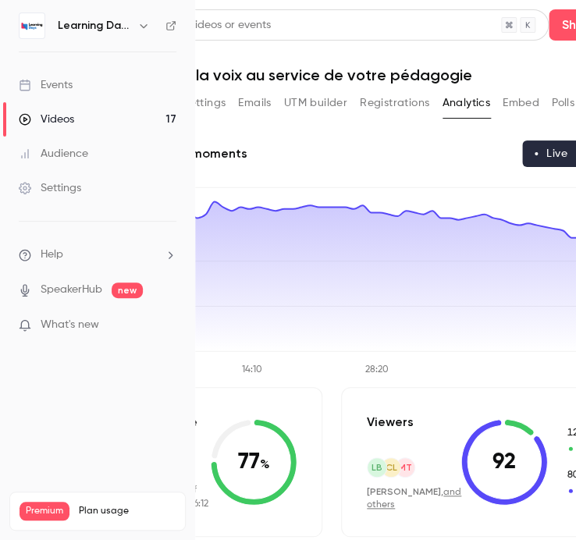
scroll to position [0, 125]
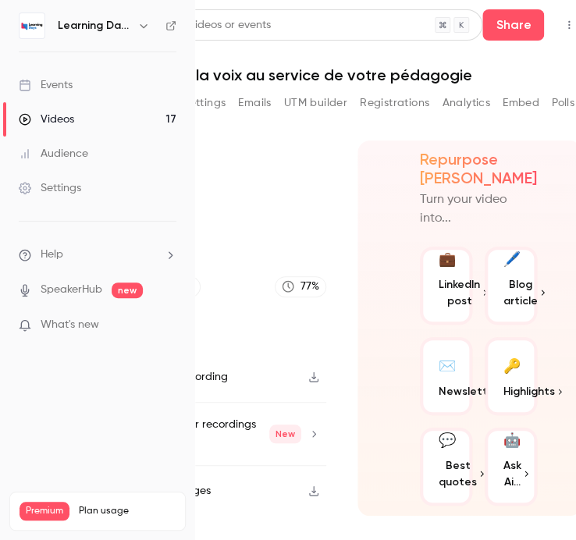
scroll to position [0, 125]
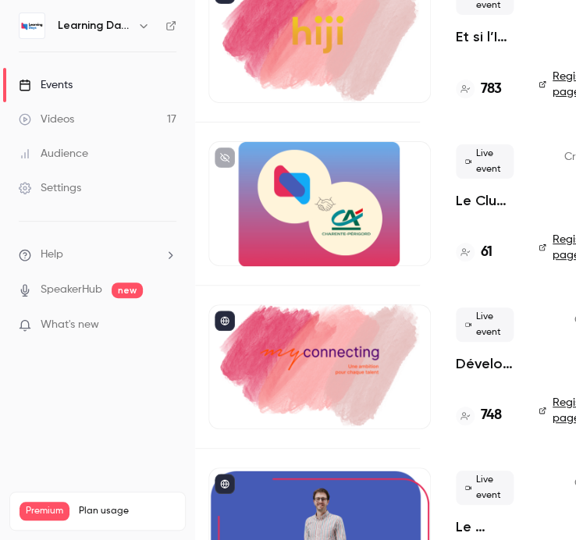
click at [318, 387] on div at bounding box center [319, 366] width 222 height 125
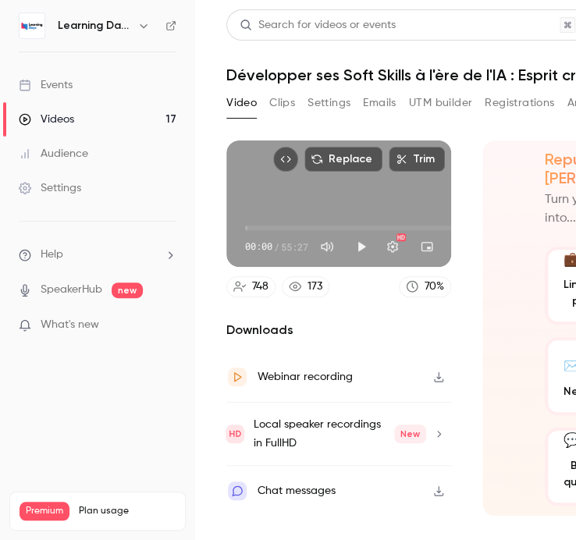
click at [317, 290] on div "173" at bounding box center [314, 287] width 15 height 16
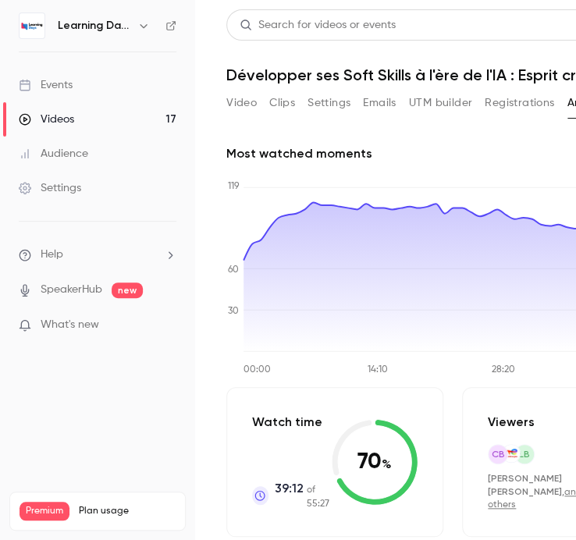
scroll to position [0, 156]
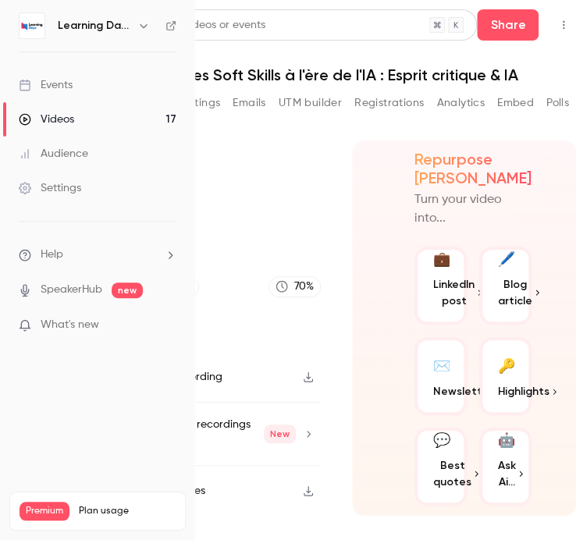
scroll to position [0, 133]
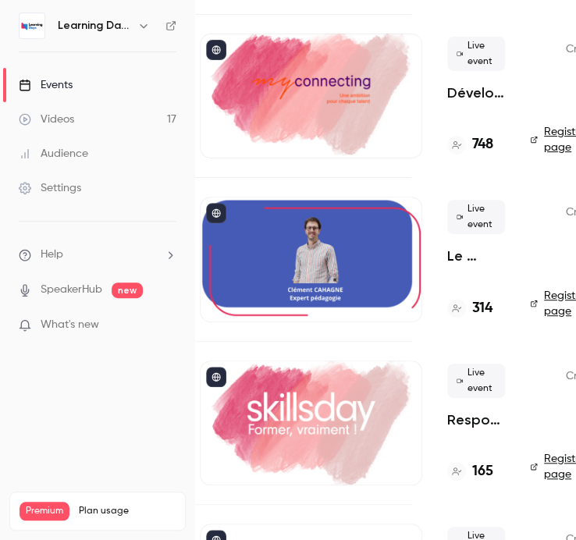
click at [307, 409] on div at bounding box center [311, 422] width 222 height 125
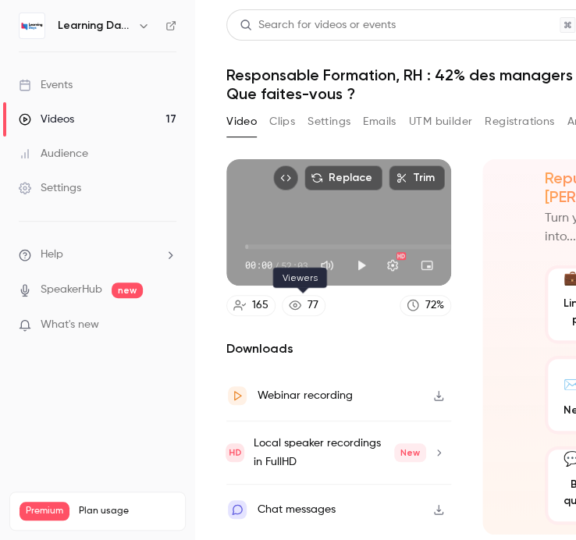
click at [305, 305] on link "77" at bounding box center [304, 305] width 44 height 21
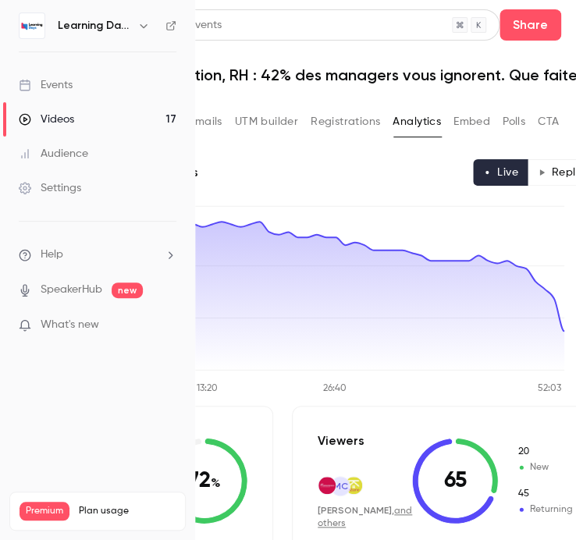
scroll to position [3, 173]
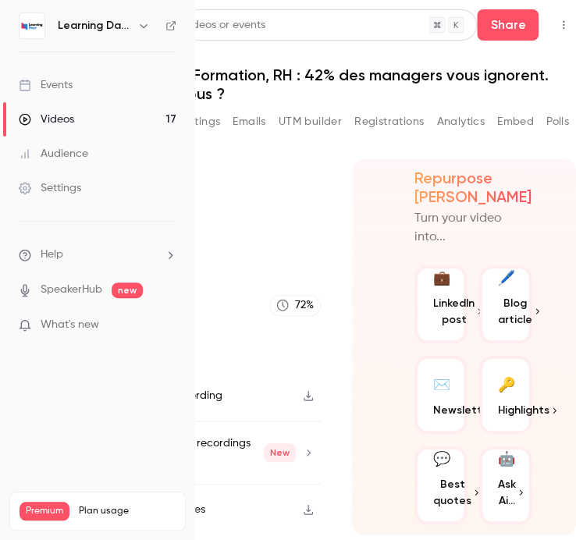
scroll to position [3, 145]
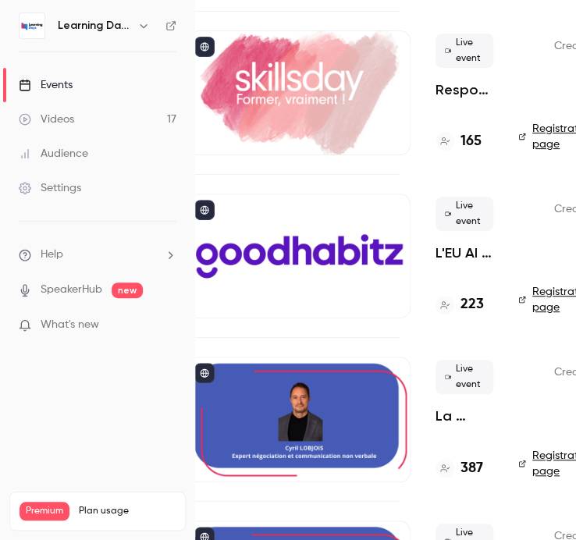
click at [329, 277] on div at bounding box center [299, 255] width 222 height 125
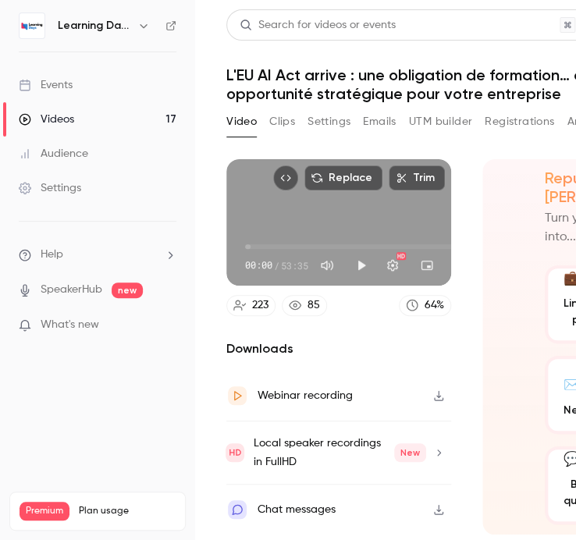
click at [306, 304] on link "85" at bounding box center [304, 305] width 45 height 21
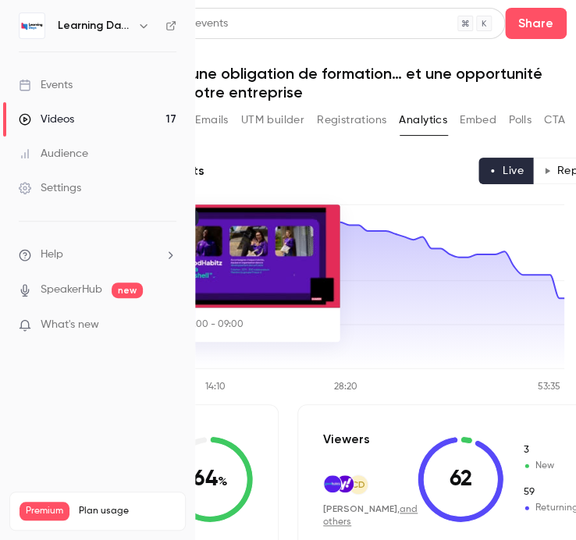
scroll to position [2, 168]
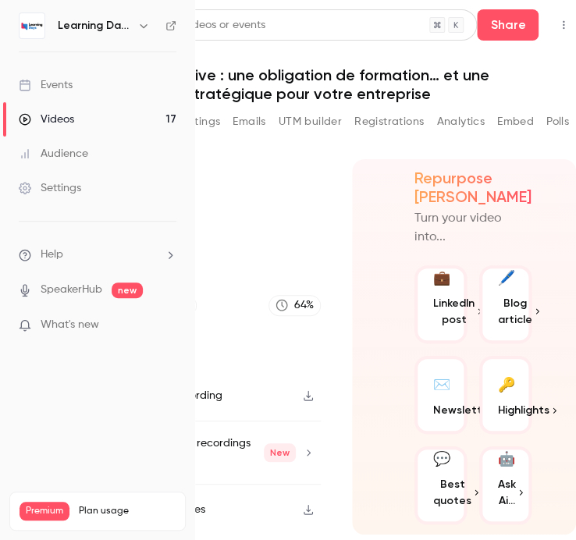
scroll to position [2, 145]
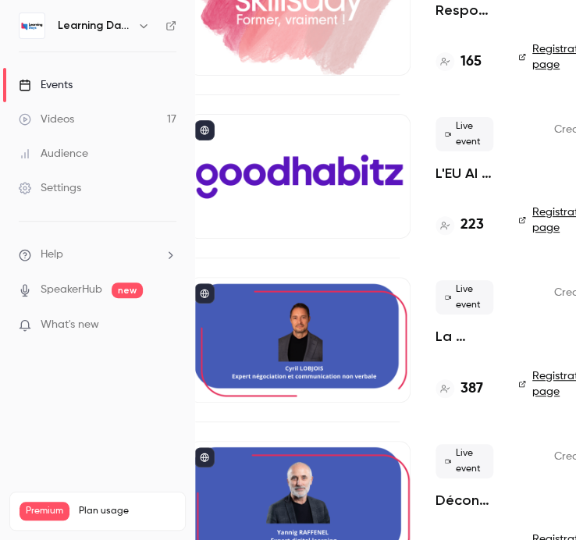
click at [343, 336] on div at bounding box center [299, 339] width 222 height 125
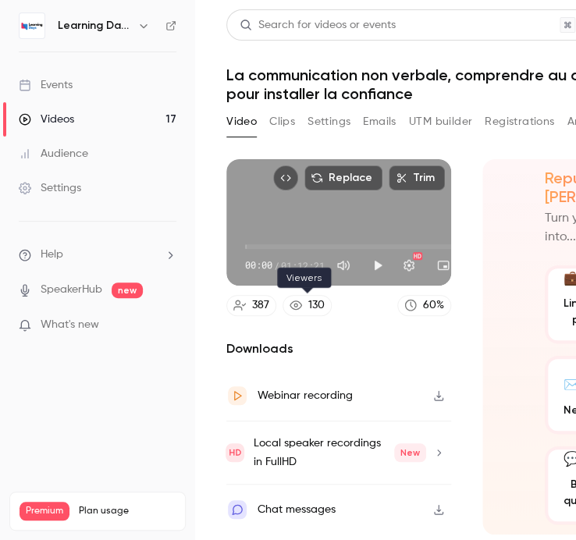
click at [312, 311] on div "130" at bounding box center [316, 305] width 16 height 16
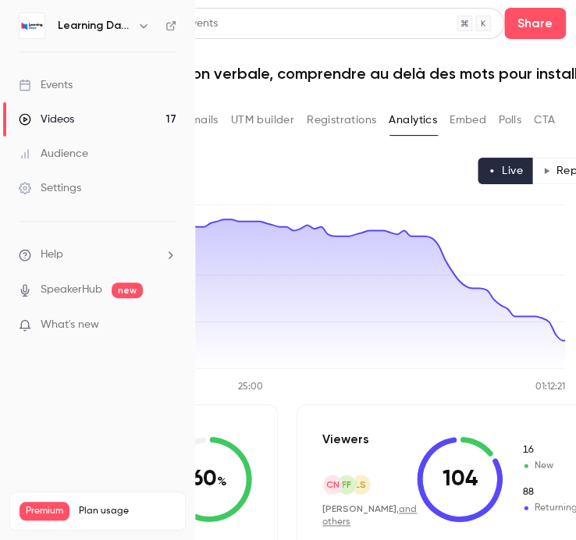
scroll to position [2, 178]
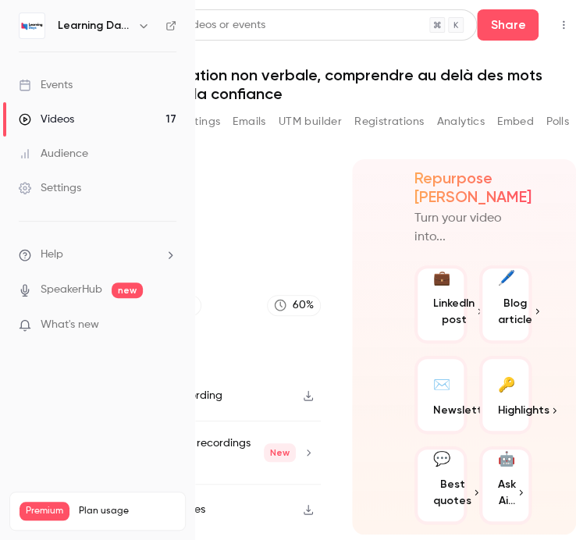
scroll to position [2, 145]
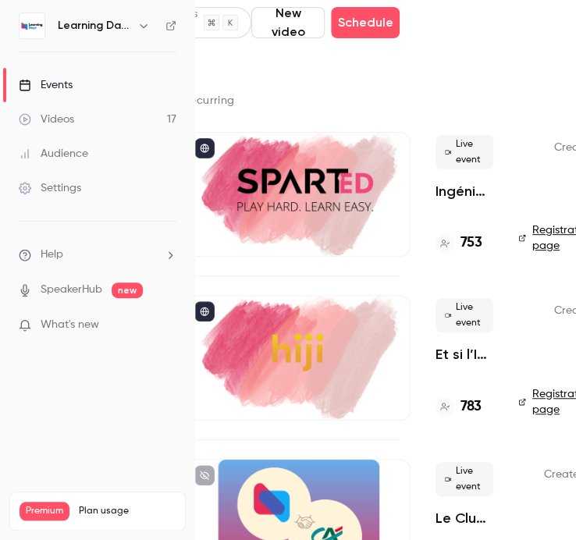
click at [337, 358] on div at bounding box center [299, 357] width 222 height 125
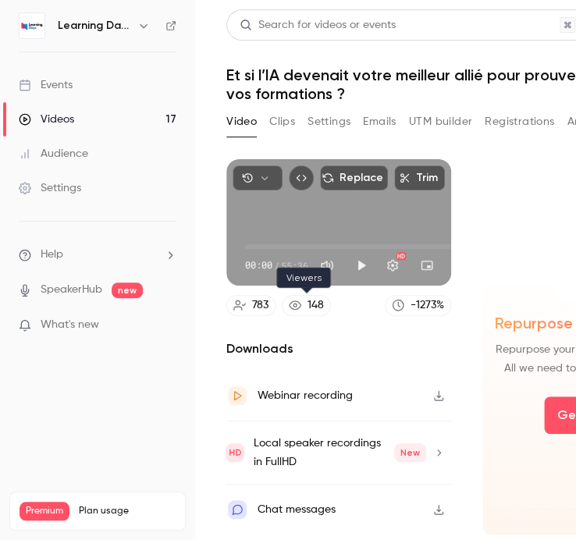
click at [309, 308] on div "148" at bounding box center [315, 305] width 16 height 16
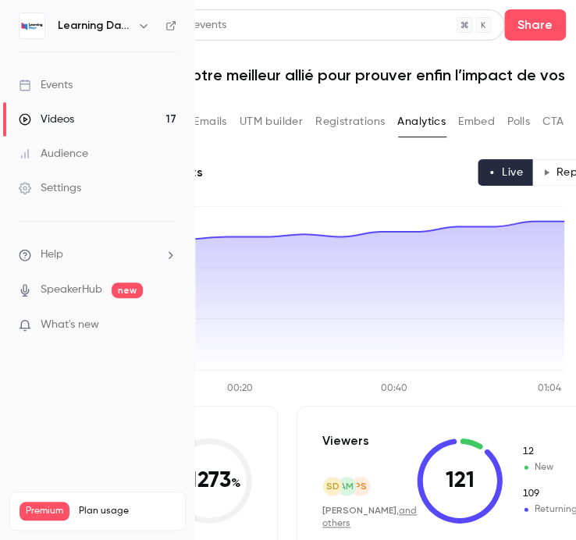
scroll to position [2, 169]
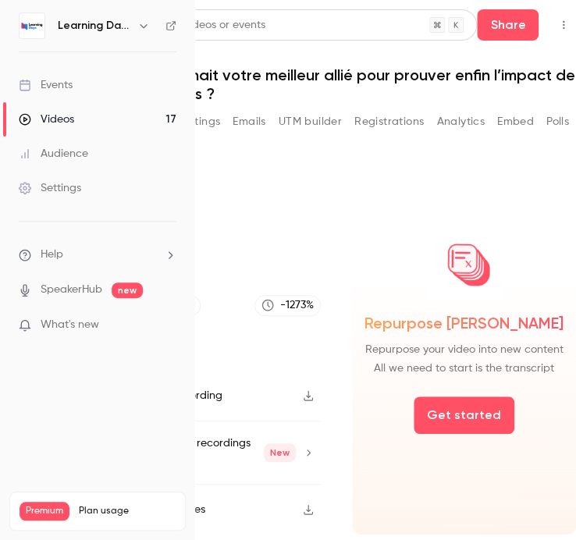
scroll to position [2, 145]
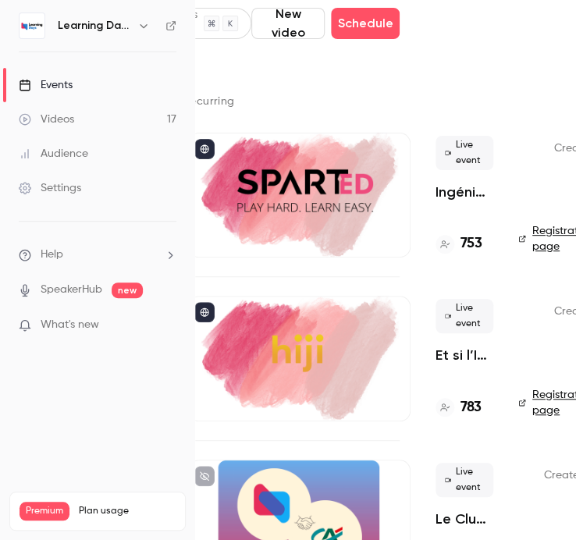
click at [320, 167] on div at bounding box center [299, 195] width 222 height 125
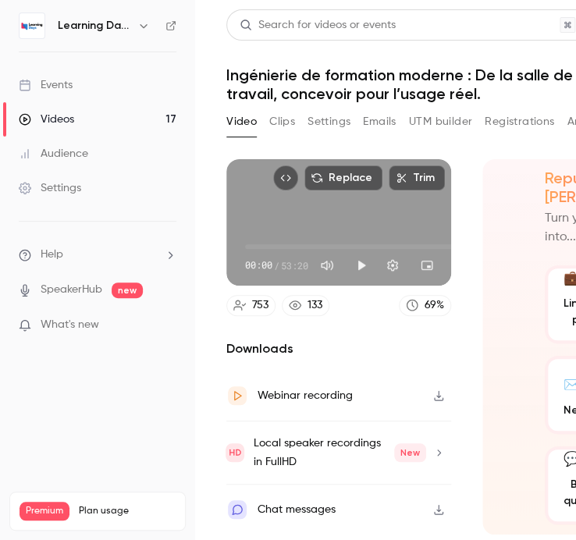
click at [318, 301] on div "133" at bounding box center [314, 305] width 15 height 16
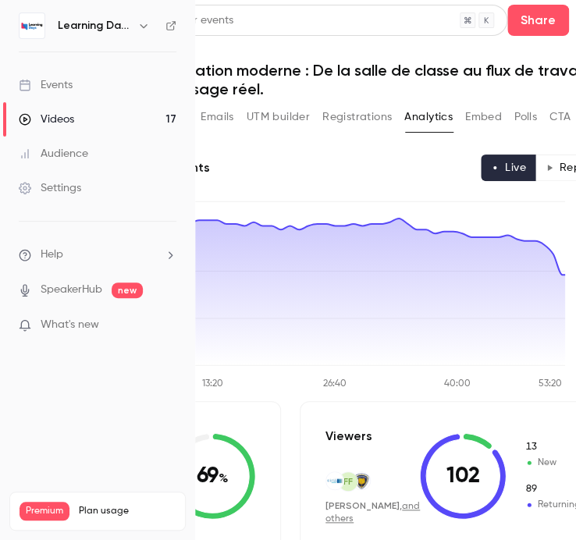
scroll to position [6, 162]
